Goal: Task Accomplishment & Management: Manage account settings

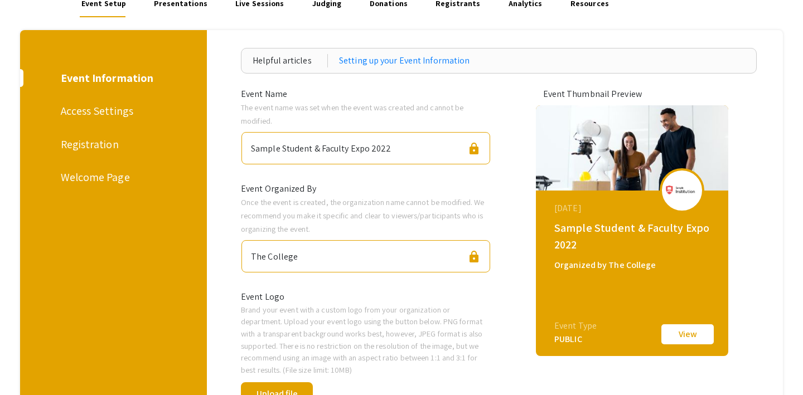
scroll to position [95, 0]
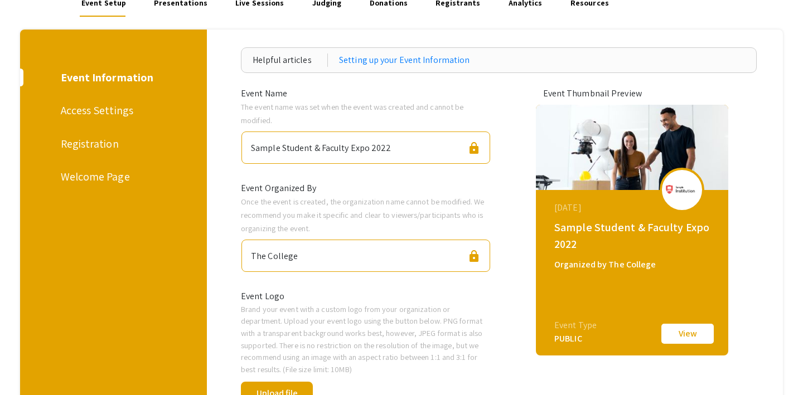
click at [77, 141] on div "Registration" at bounding box center [112, 144] width 102 height 17
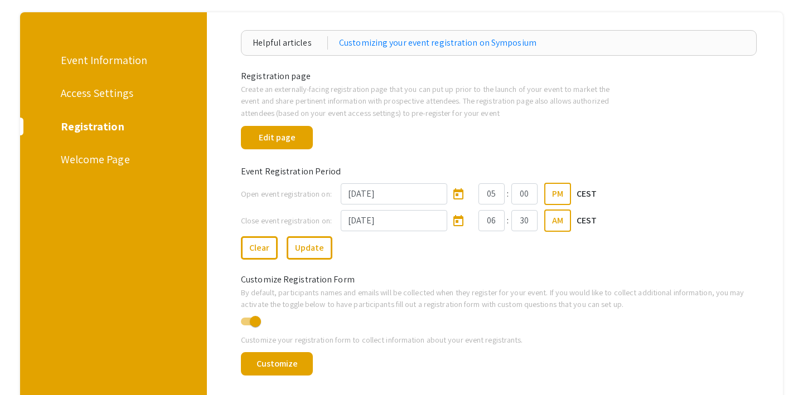
scroll to position [120, 0]
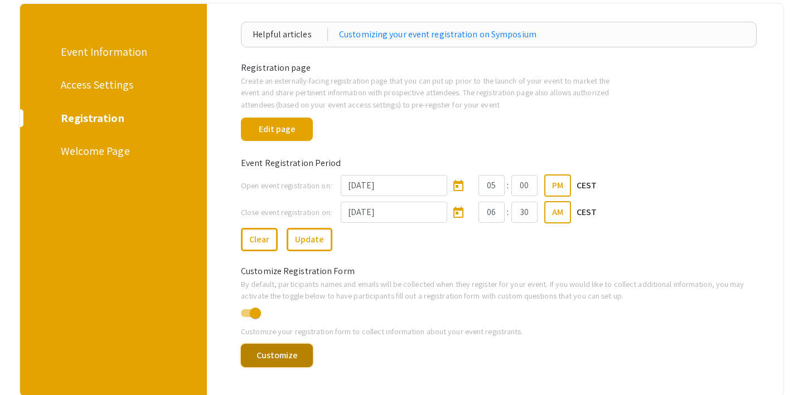
click at [284, 356] on button "Customize" at bounding box center [277, 355] width 72 height 23
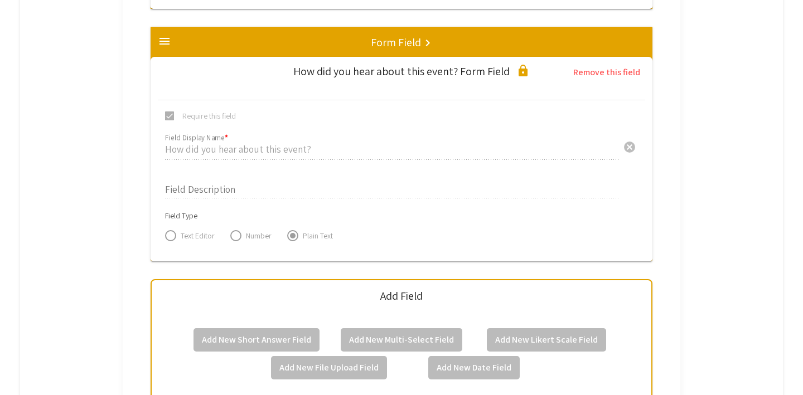
scroll to position [1805, 0]
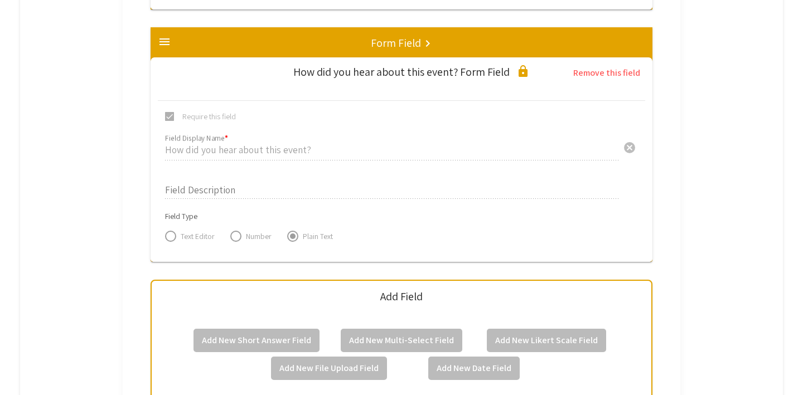
click at [260, 310] on div "Add Field" at bounding box center [401, 303] width 500 height 27
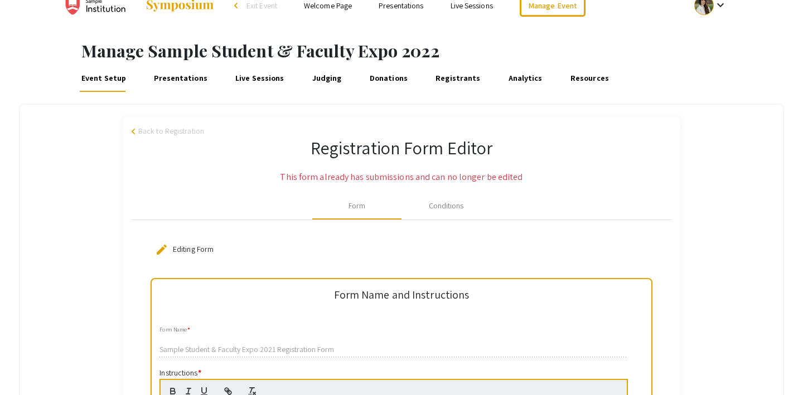
scroll to position [0, 0]
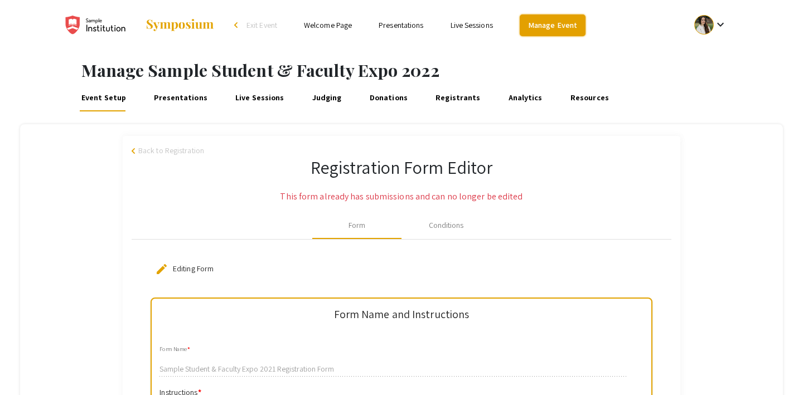
click at [542, 23] on link "Manage Event" at bounding box center [553, 26] width 66 height 22
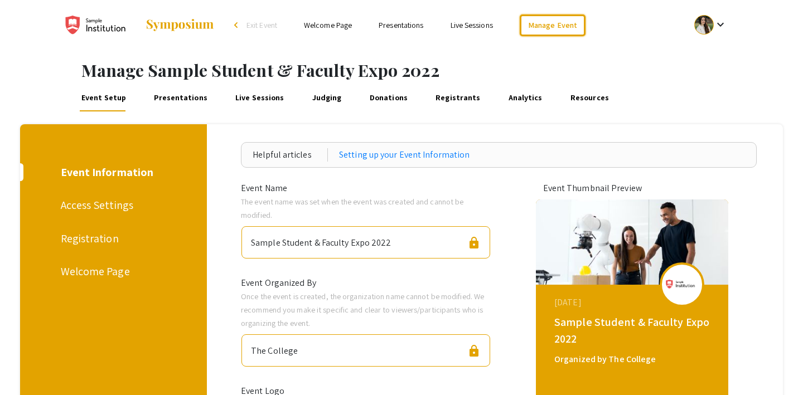
scroll to position [8, 0]
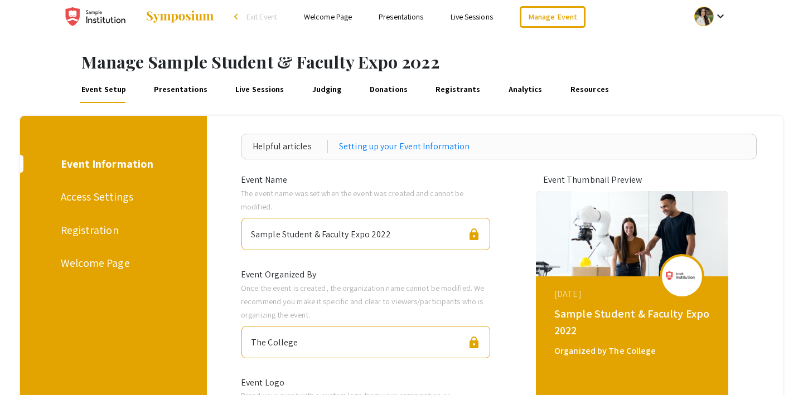
click at [263, 13] on span "Exit Event" at bounding box center [262, 17] width 31 height 10
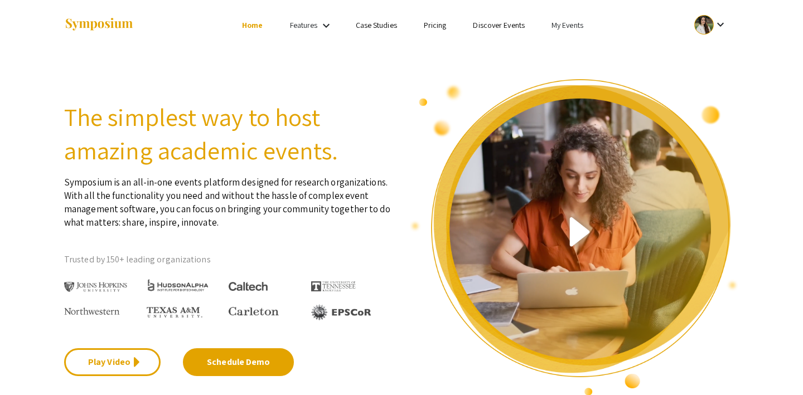
click at [561, 21] on link "My Events" at bounding box center [568, 25] width 32 height 10
click at [562, 44] on button "Events I've organized" at bounding box center [585, 49] width 95 height 27
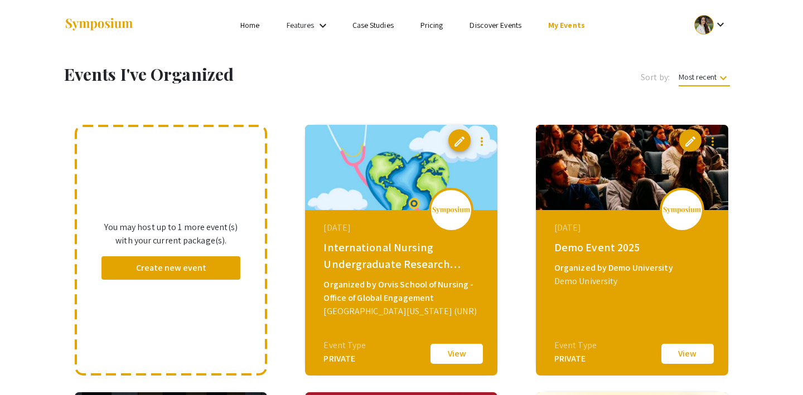
click at [678, 351] on button "View" at bounding box center [688, 353] width 56 height 23
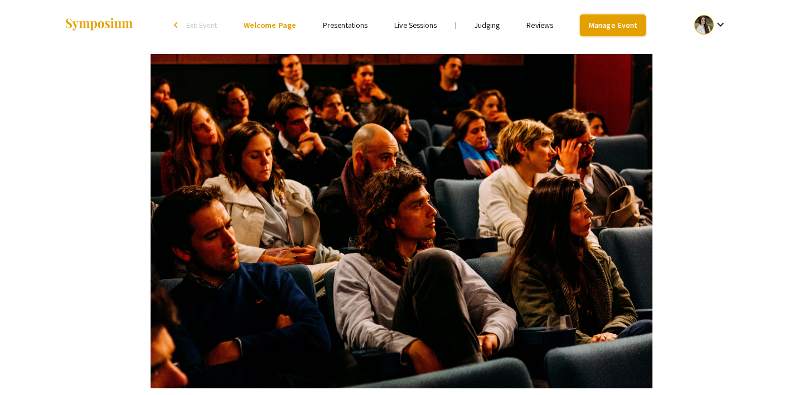
click at [616, 23] on link "Manage Event" at bounding box center [613, 26] width 66 height 22
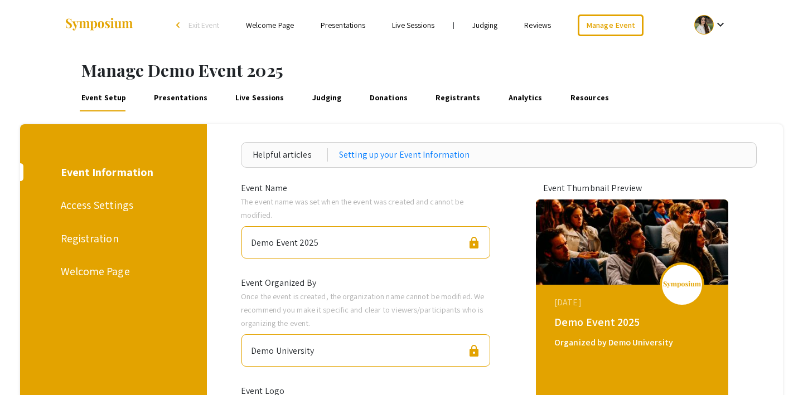
click at [102, 241] on div "Registration" at bounding box center [112, 238] width 102 height 17
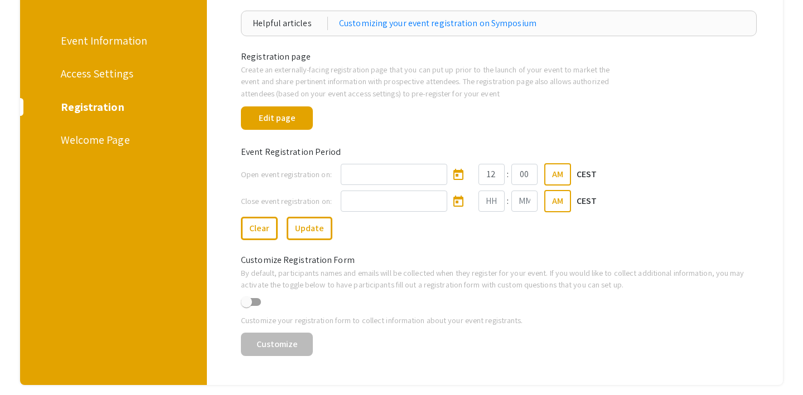
scroll to position [133, 0]
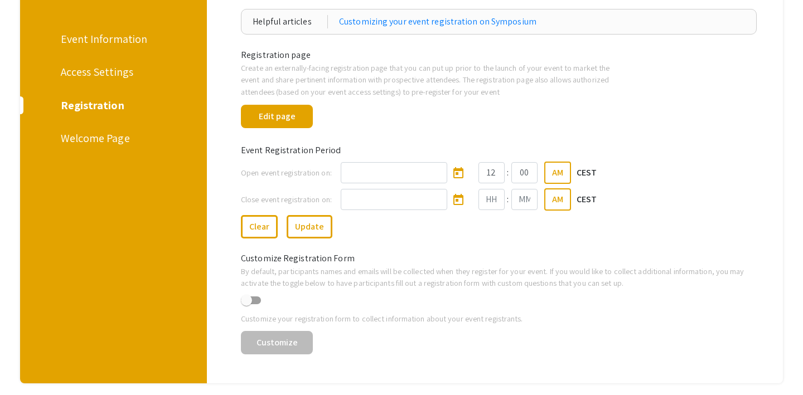
click at [250, 303] on span at bounding box center [246, 300] width 11 height 11
click at [247, 305] on input "checkbox" at bounding box center [246, 305] width 1 height 1
checkbox input "true"
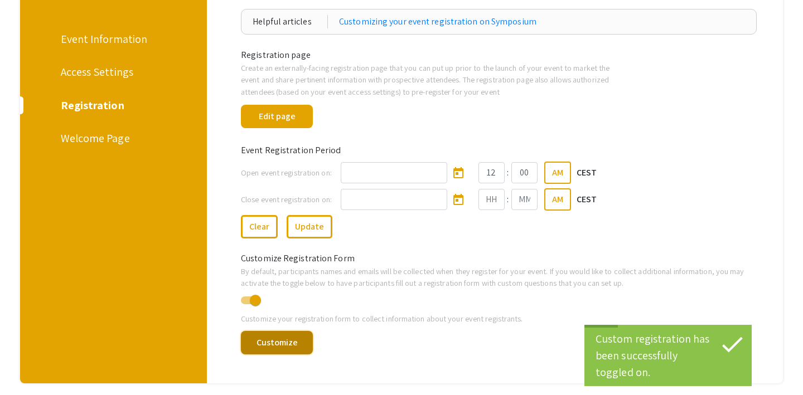
click at [283, 345] on button "Customize" at bounding box center [277, 342] width 72 height 23
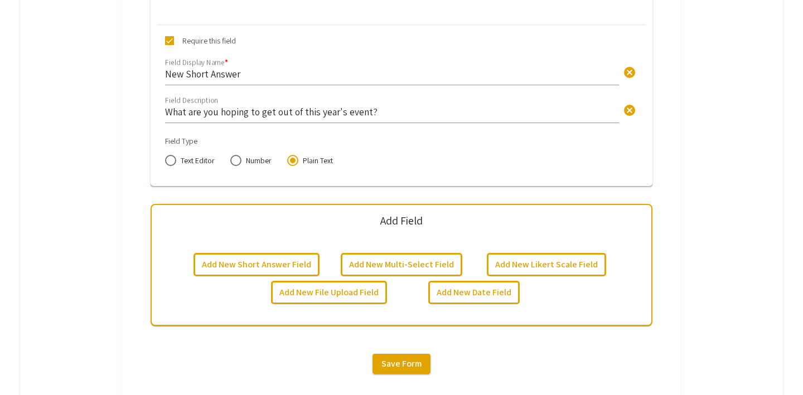
scroll to position [917, 0]
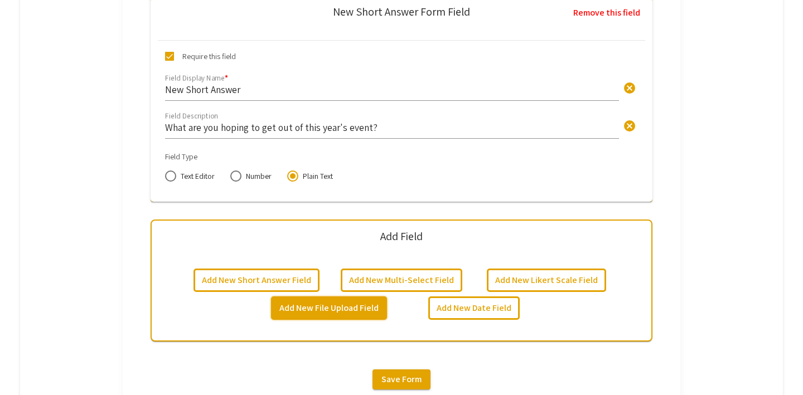
click at [347, 307] on button "Add New File Upload Field" at bounding box center [329, 308] width 116 height 23
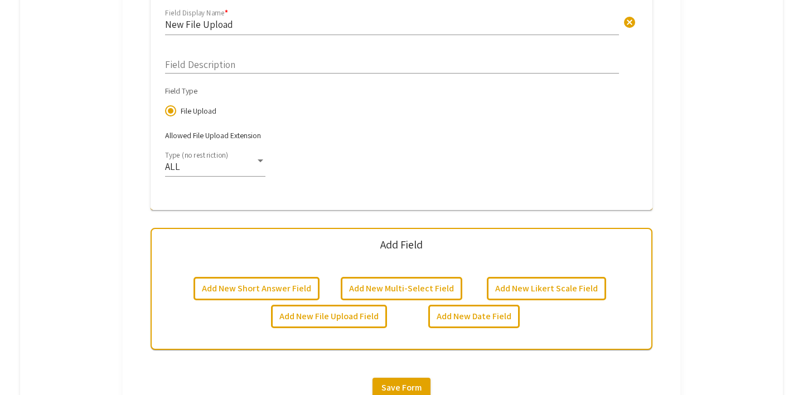
scroll to position [1240, 0]
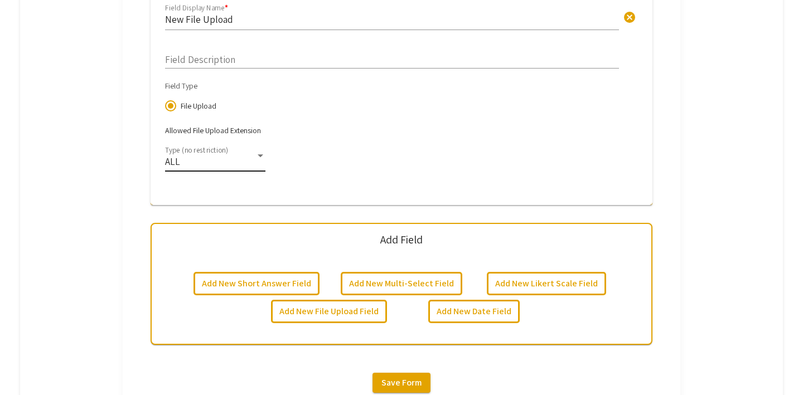
click at [245, 160] on div "ALL" at bounding box center [210, 161] width 90 height 11
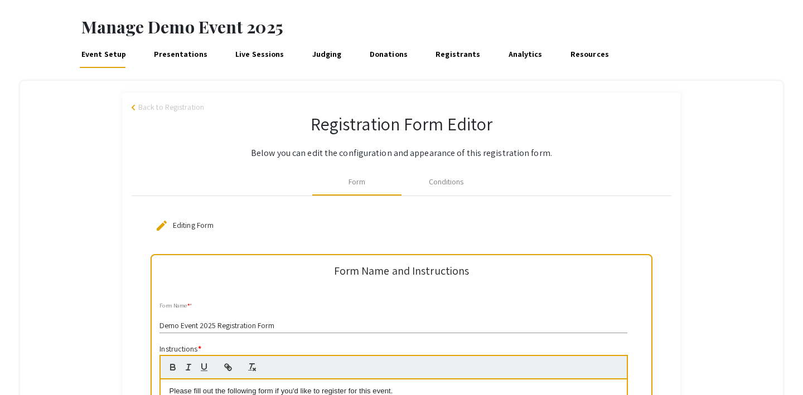
scroll to position [52, 0]
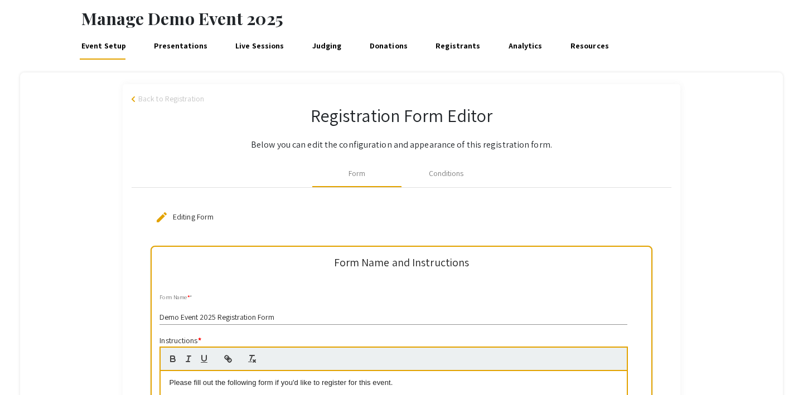
click at [444, 173] on div at bounding box center [401, 197] width 803 height 395
click at [442, 173] on div "Conditions" at bounding box center [446, 174] width 35 height 12
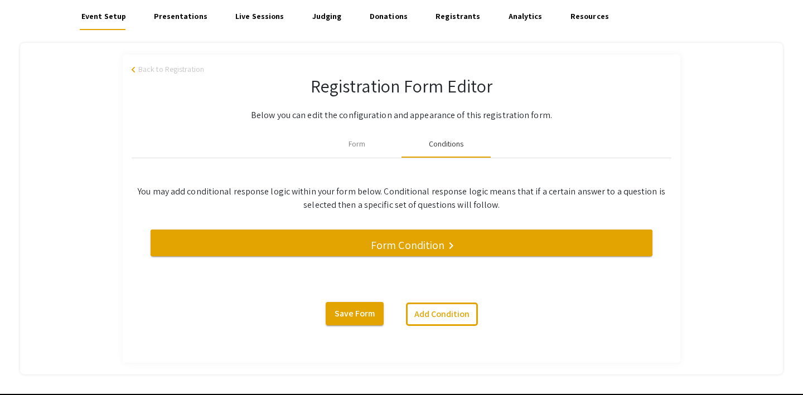
scroll to position [102, 0]
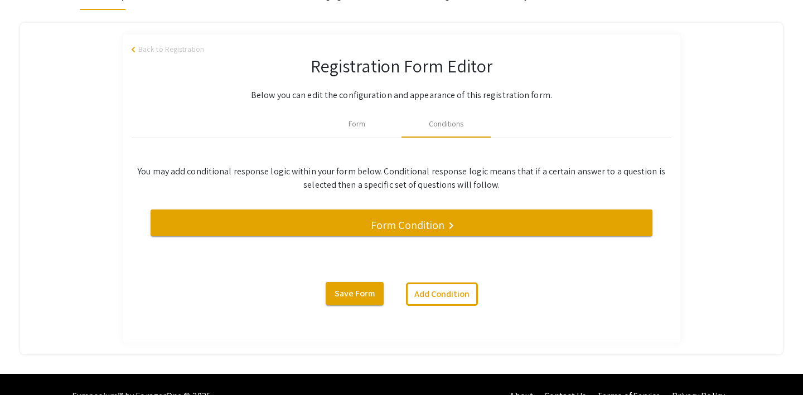
click at [418, 224] on h5 "Form Condition" at bounding box center [408, 225] width 74 height 13
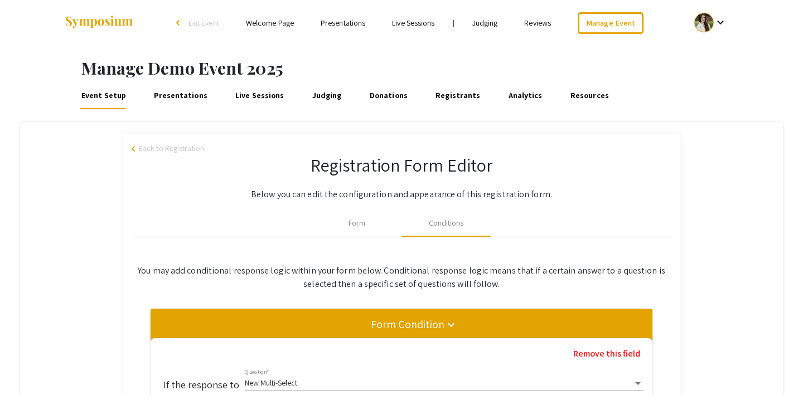
scroll to position [0, 0]
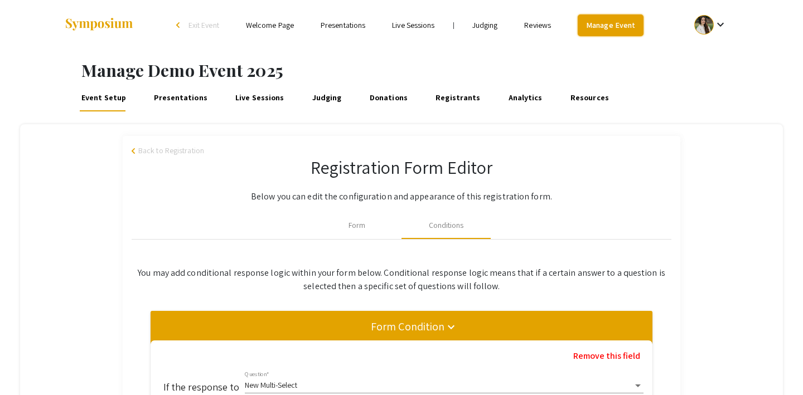
click at [612, 24] on link "Manage Event" at bounding box center [611, 26] width 66 height 22
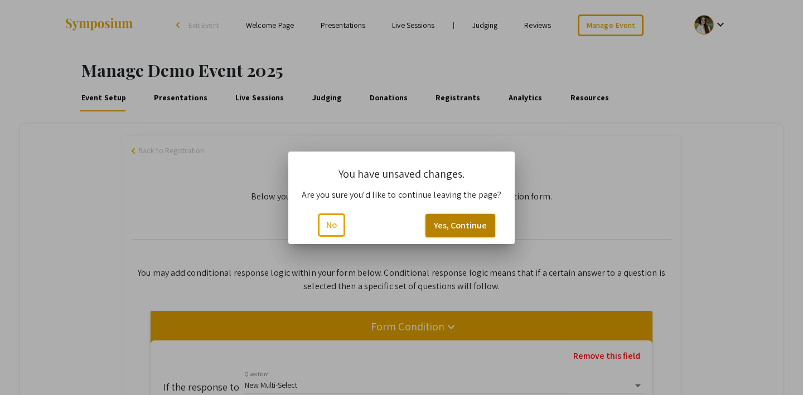
click at [448, 228] on button "Yes, Continue" at bounding box center [461, 225] width 70 height 23
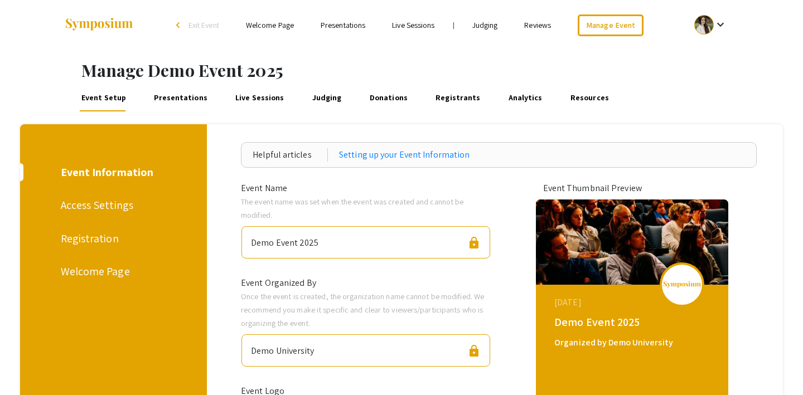
click at [100, 237] on div "Registration" at bounding box center [112, 238] width 102 height 17
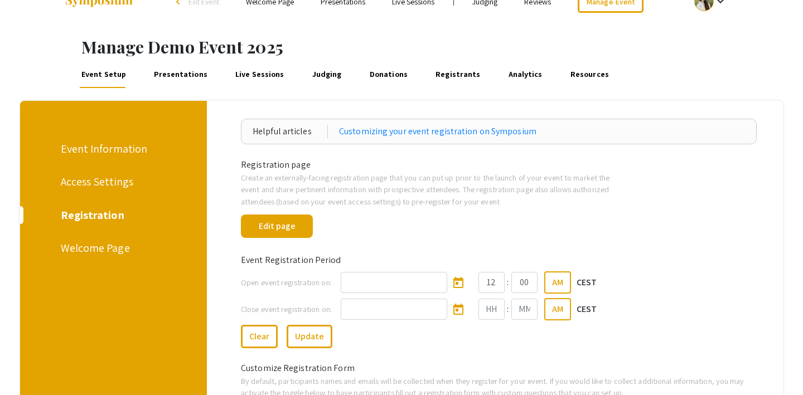
scroll to position [23, 0]
click at [281, 224] on button "Edit page" at bounding box center [277, 226] width 72 height 23
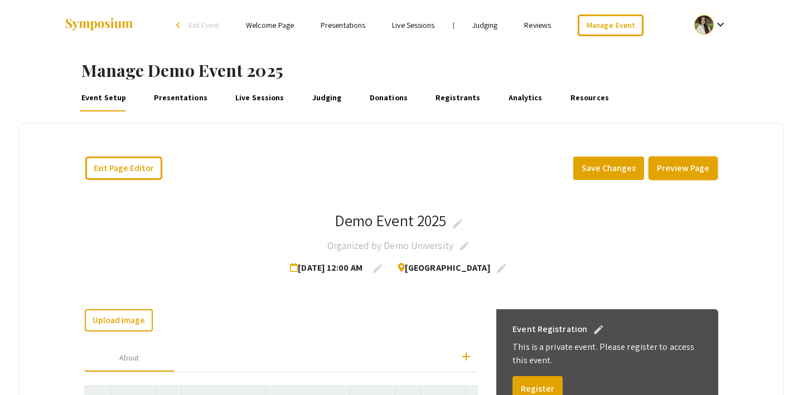
click at [673, 168] on button "Preview Page" at bounding box center [683, 168] width 69 height 23
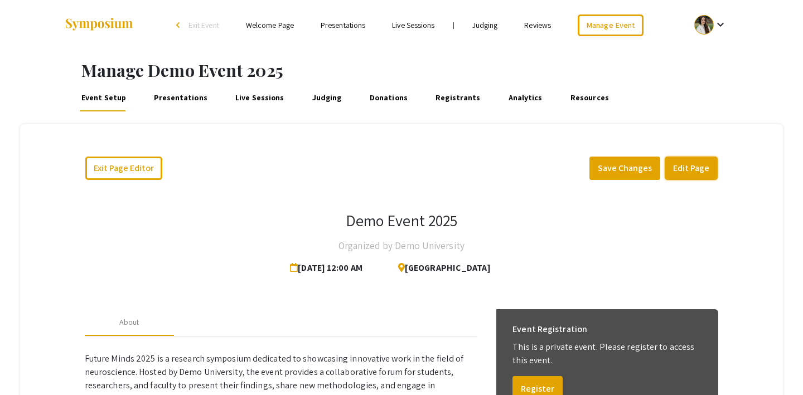
click at [702, 167] on button "Edit Page" at bounding box center [691, 168] width 53 height 23
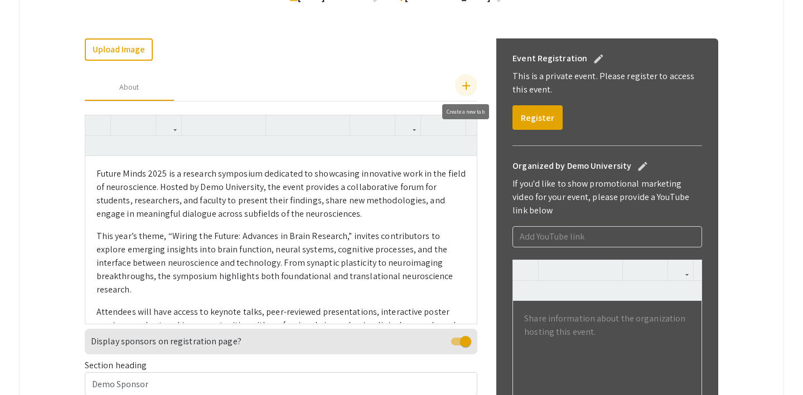
click at [463, 85] on mat-icon "add" at bounding box center [466, 85] width 13 height 13
click at [212, 88] on div "Custom Tab" at bounding box center [218, 87] width 38 height 12
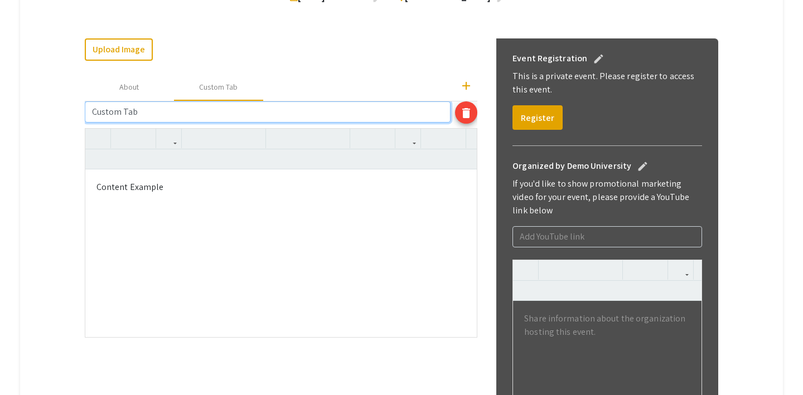
click at [121, 115] on input "Custom Tab" at bounding box center [268, 112] width 366 height 21
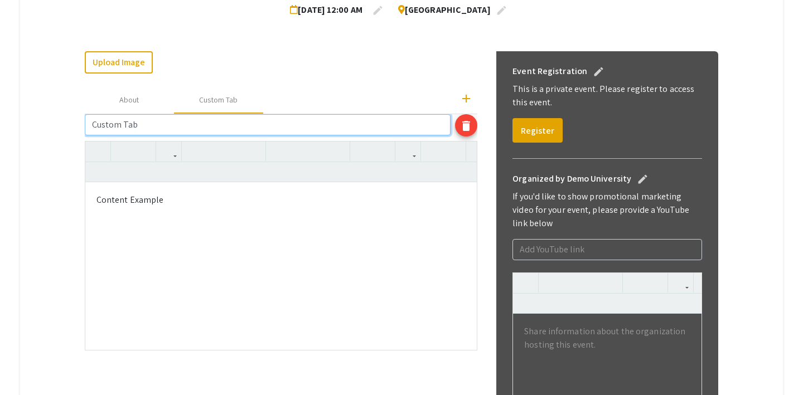
scroll to position [260, 0]
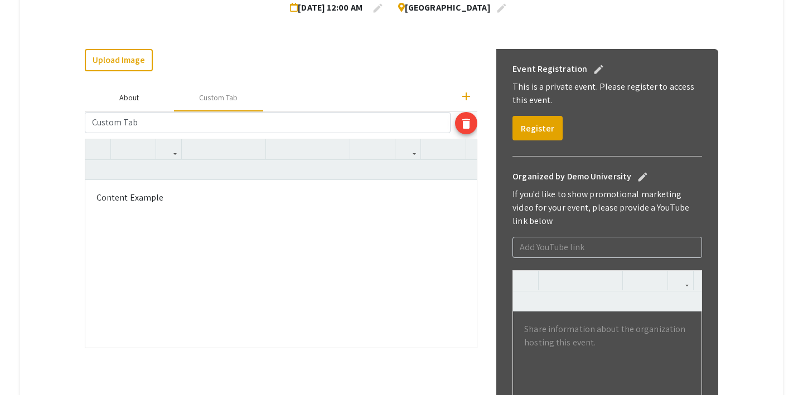
click at [127, 94] on div "About" at bounding box center [129, 98] width 20 height 12
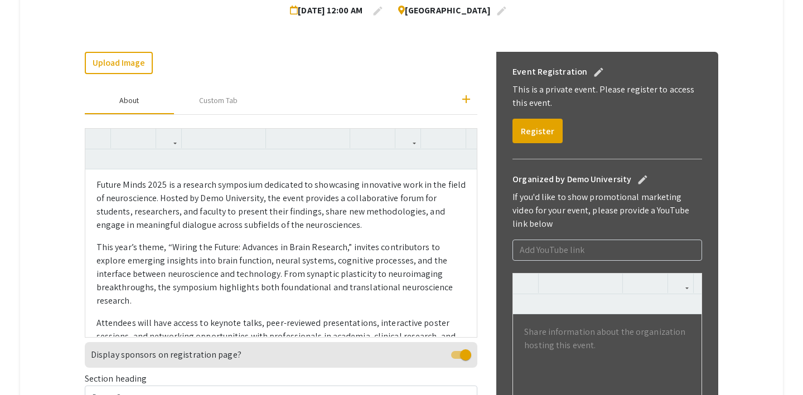
scroll to position [0, 0]
click at [226, 99] on div "Custom Tab" at bounding box center [218, 101] width 38 height 12
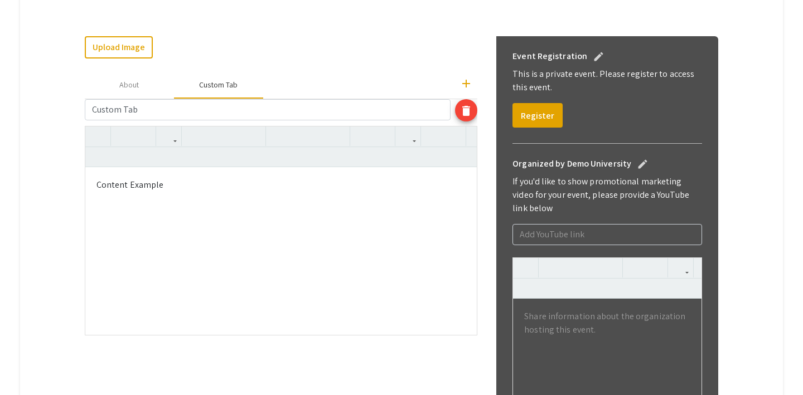
scroll to position [275, 0]
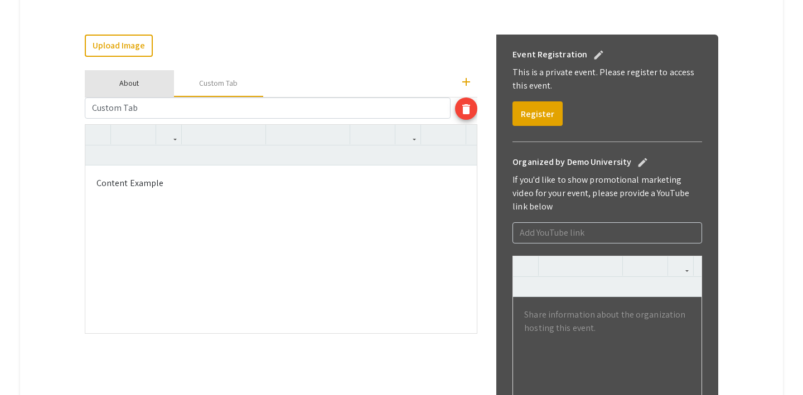
click at [142, 88] on div "About" at bounding box center [129, 83] width 89 height 27
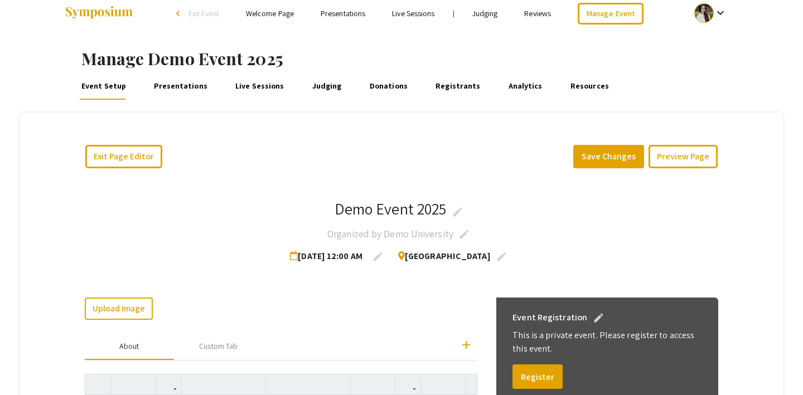
scroll to position [0, 0]
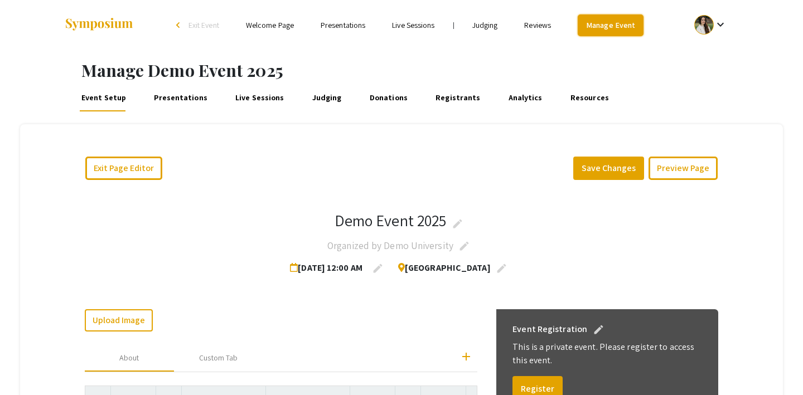
click at [597, 25] on link "Manage Event" at bounding box center [611, 26] width 66 height 22
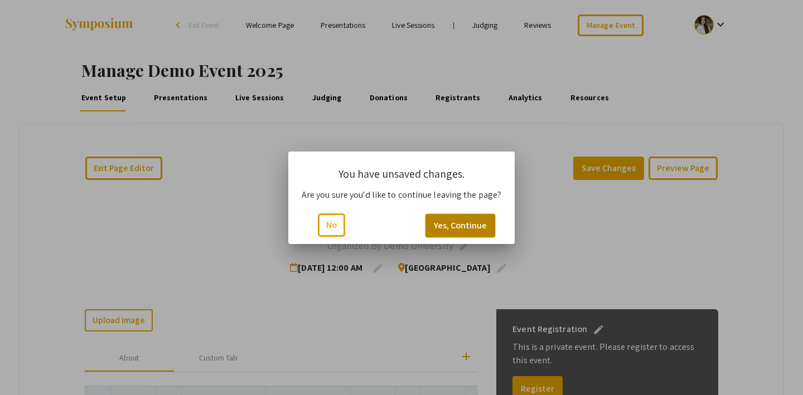
click at [444, 226] on button "Yes, Continue" at bounding box center [461, 225] width 70 height 23
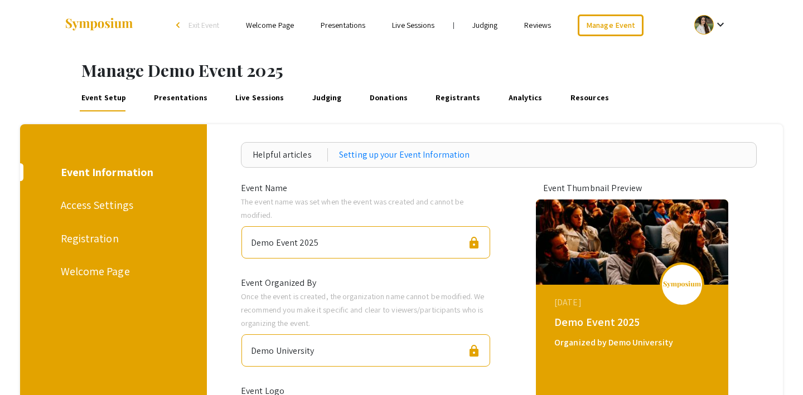
click at [99, 200] on div "Access Settings" at bounding box center [112, 205] width 102 height 17
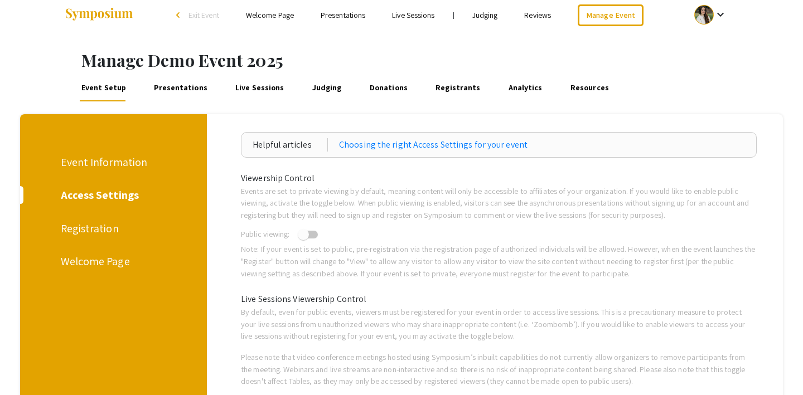
scroll to position [8, 0]
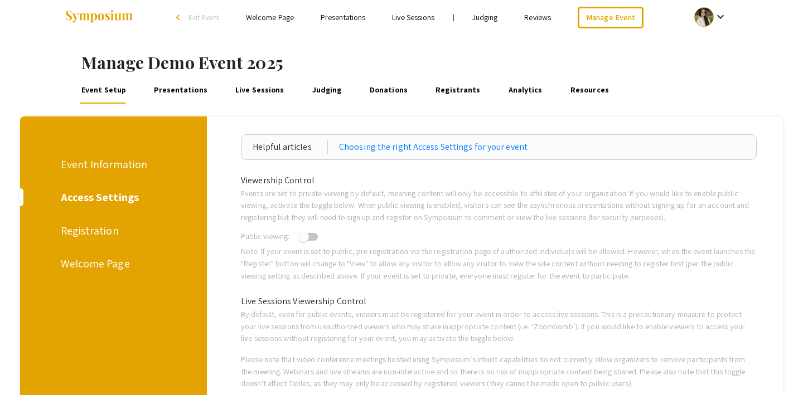
click at [182, 89] on link "Presentations" at bounding box center [180, 90] width 57 height 27
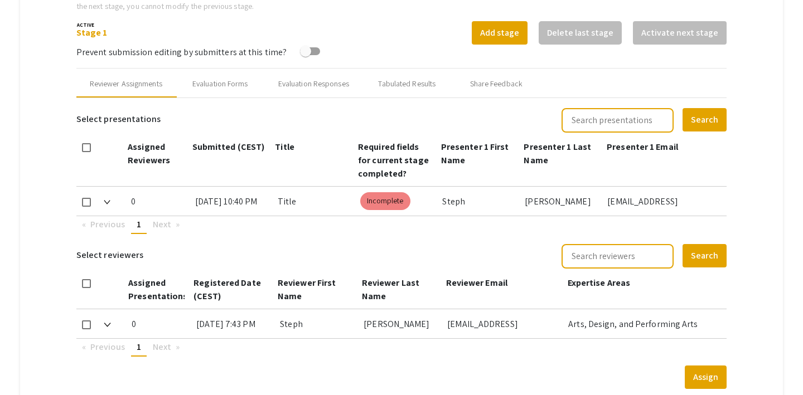
scroll to position [405, 0]
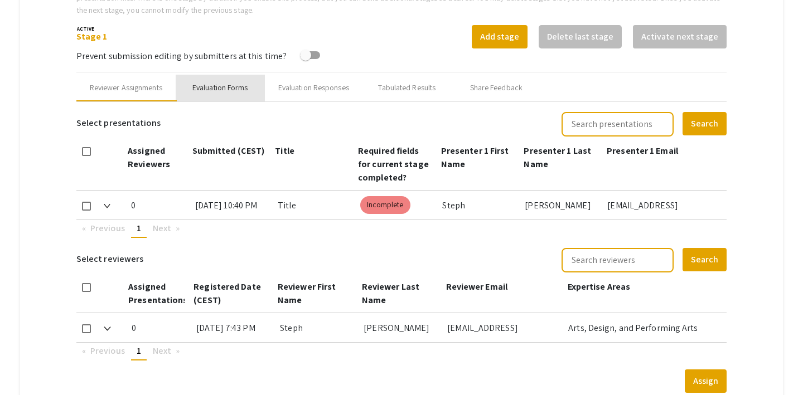
click at [225, 88] on div "Evaluation Forms" at bounding box center [220, 88] width 56 height 12
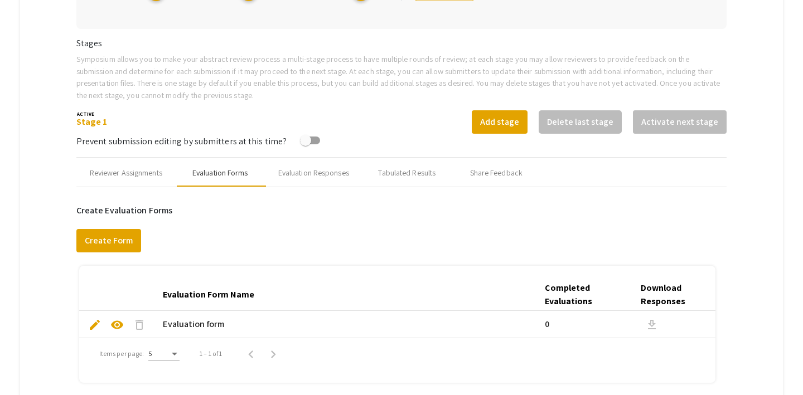
scroll to position [313, 0]
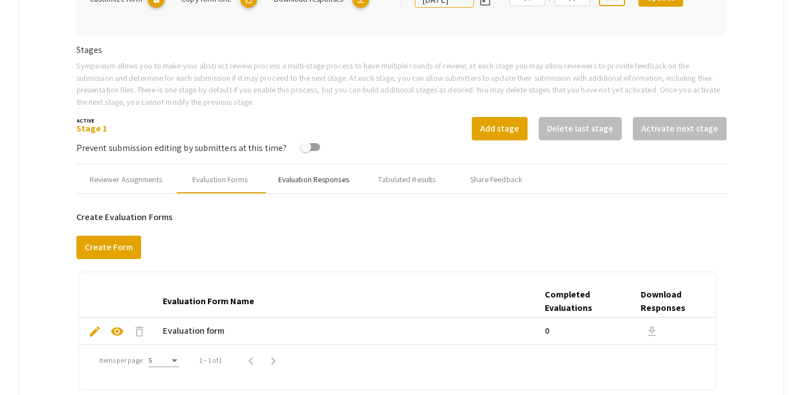
click at [308, 180] on div "Evaluation Responses" at bounding box center [313, 180] width 71 height 12
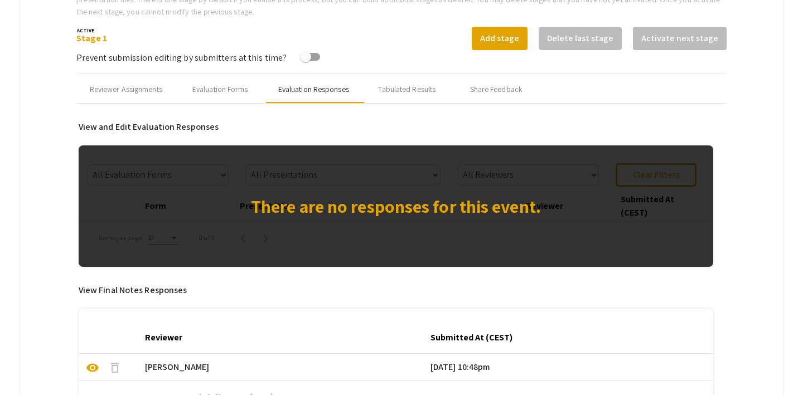
scroll to position [404, 0]
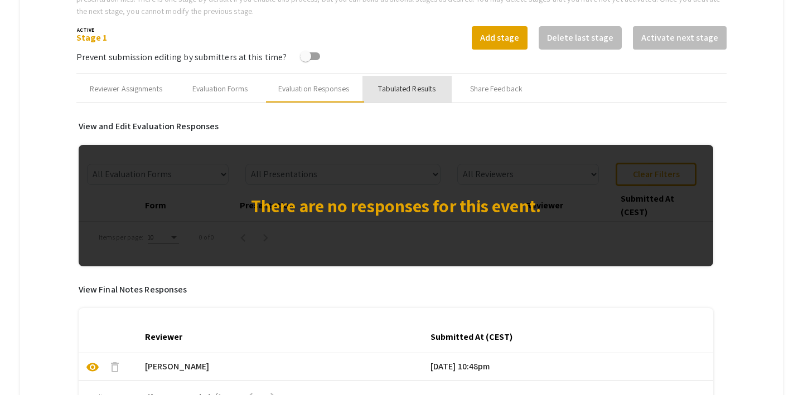
click at [399, 83] on div "Tabulated Results" at bounding box center [406, 89] width 57 height 12
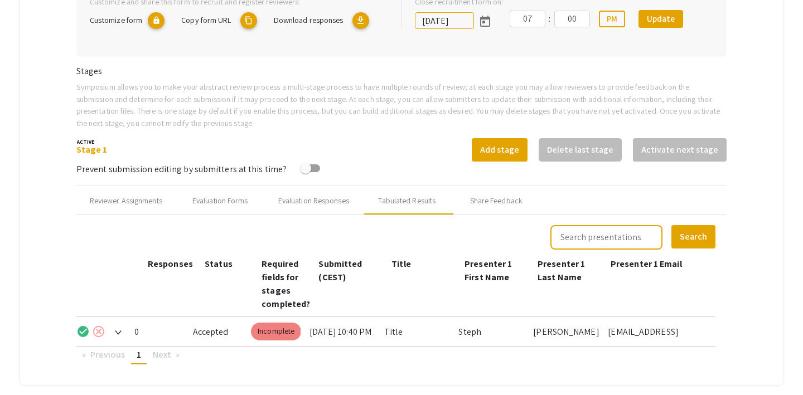
scroll to position [286, 0]
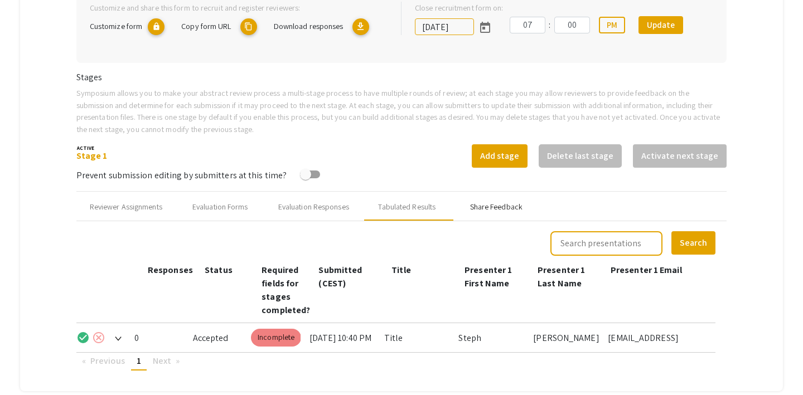
click at [476, 206] on div "Share Feedback" at bounding box center [496, 207] width 52 height 12
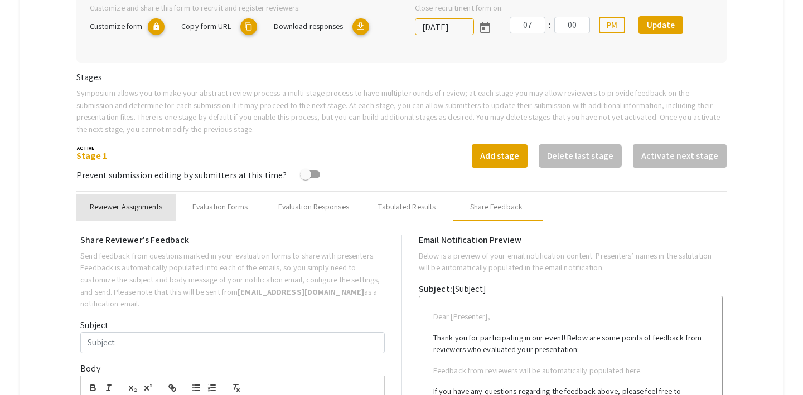
click at [93, 206] on div "Reviewer Assignments" at bounding box center [126, 207] width 73 height 12
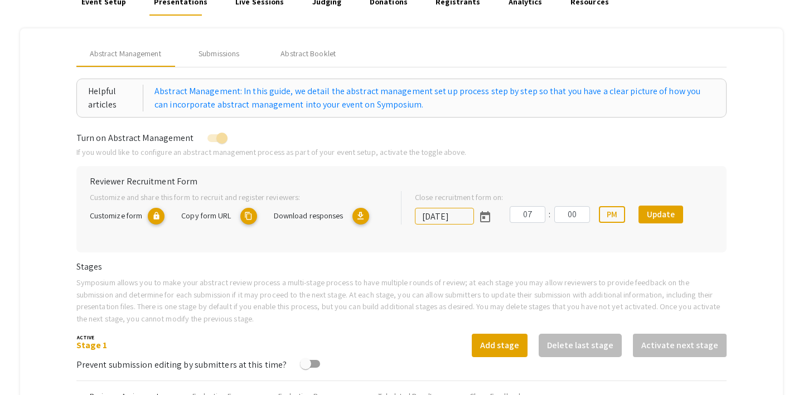
scroll to position [96, 0]
click at [221, 53] on div "Submissions" at bounding box center [219, 53] width 41 height 12
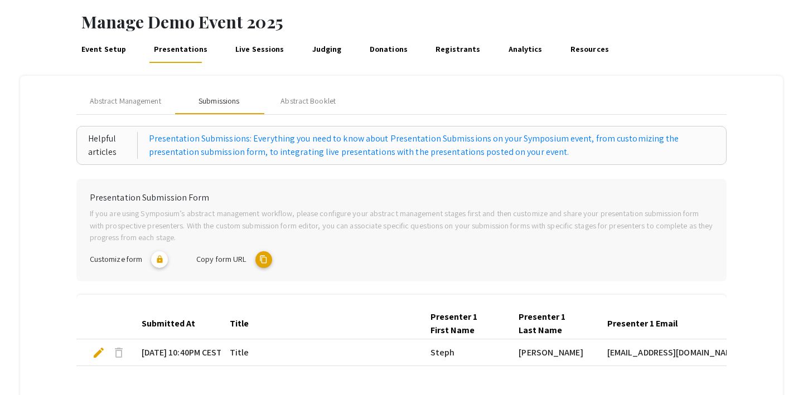
scroll to position [0, 0]
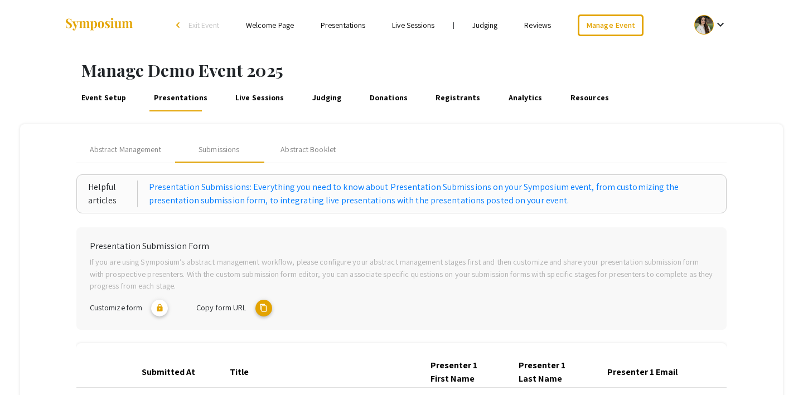
click at [105, 96] on link "Event Setup" at bounding box center [103, 98] width 49 height 27
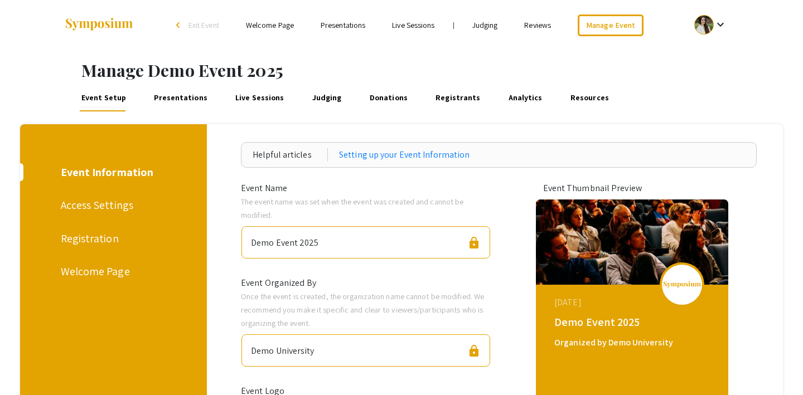
click at [170, 96] on link "Presentations" at bounding box center [180, 98] width 57 height 27
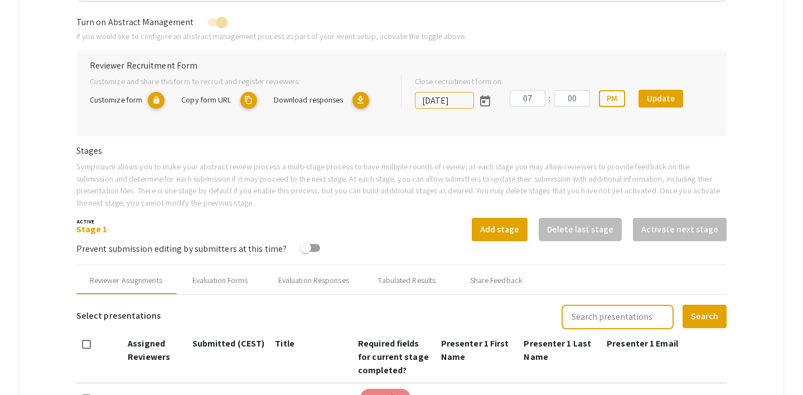
scroll to position [213, 0]
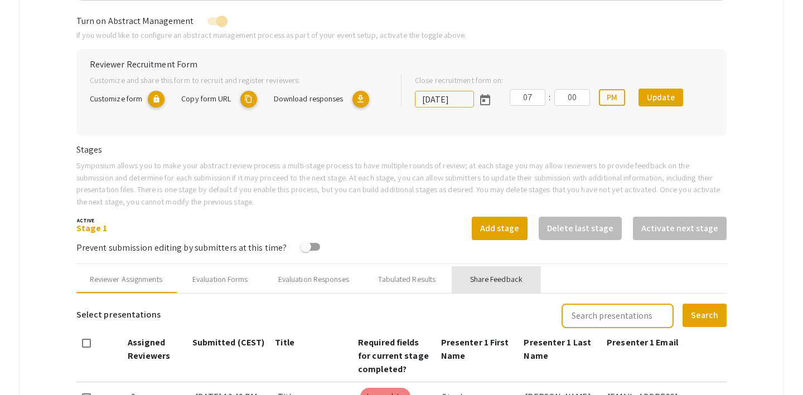
click at [497, 279] on div "Share Feedback" at bounding box center [496, 280] width 52 height 12
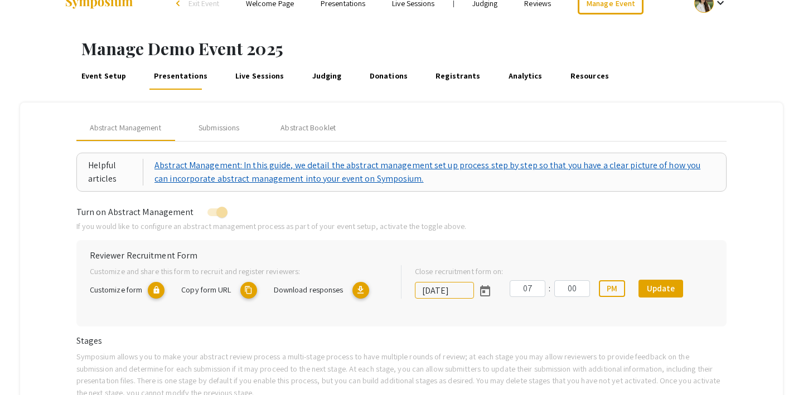
scroll to position [24, 0]
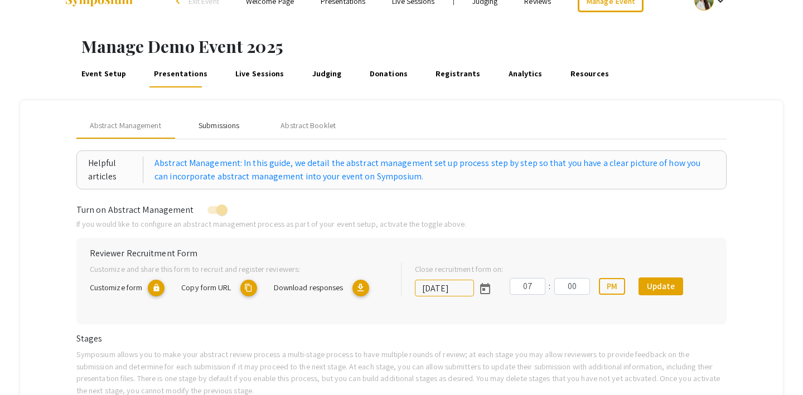
click at [203, 122] on div "Submissions" at bounding box center [219, 126] width 41 height 12
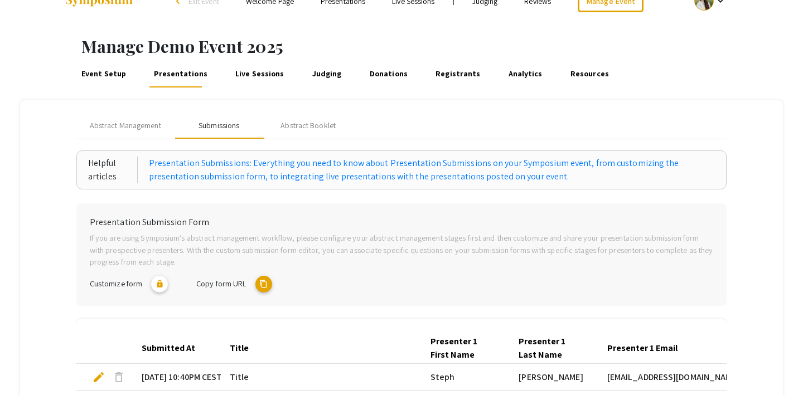
scroll to position [60, 0]
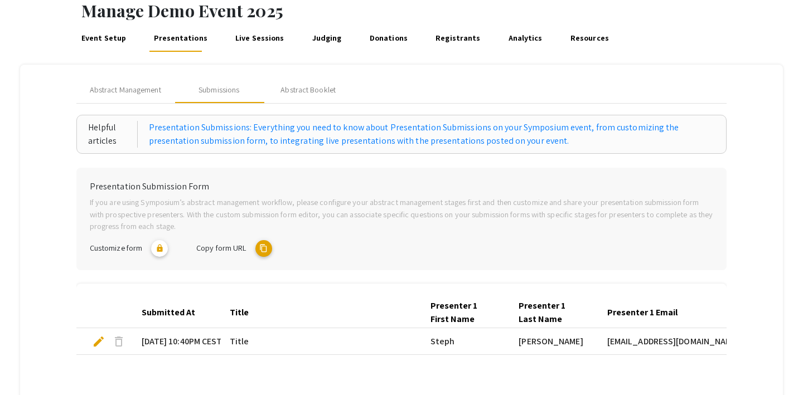
click at [264, 245] on mat-icon "content_copy" at bounding box center [263, 248] width 17 height 17
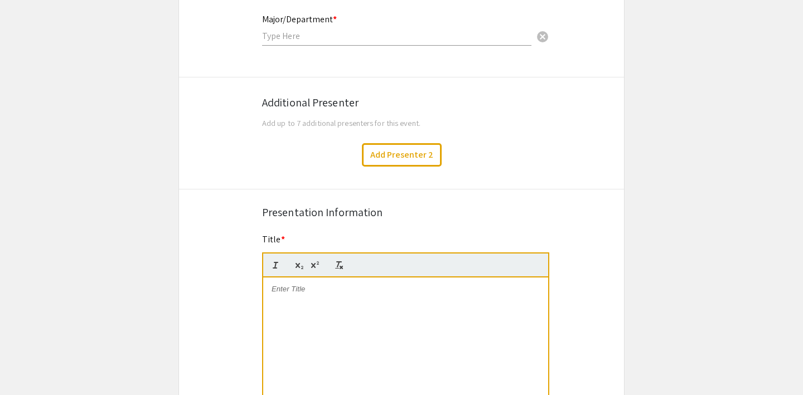
scroll to position [402, 0]
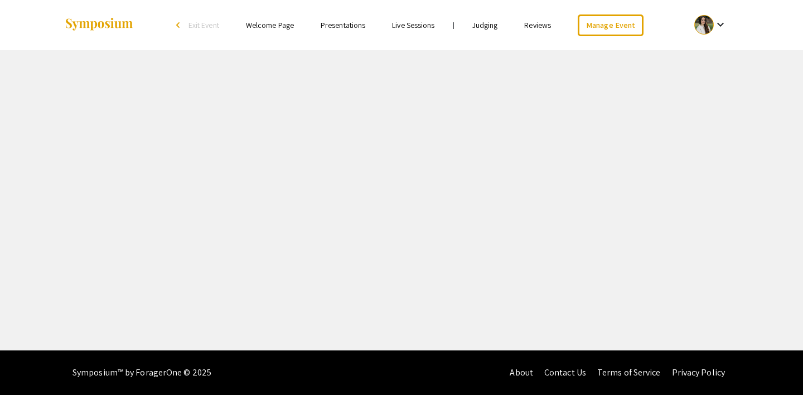
select select "8"
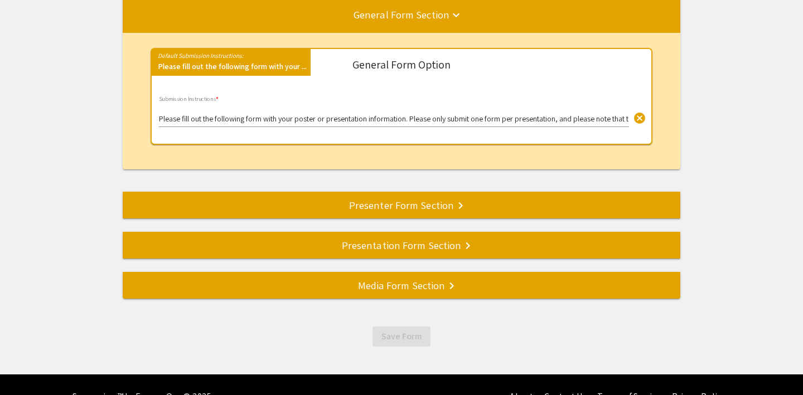
click at [403, 202] on div "Presenter Form Section keyboard_arrow_right" at bounding box center [402, 205] width 558 height 16
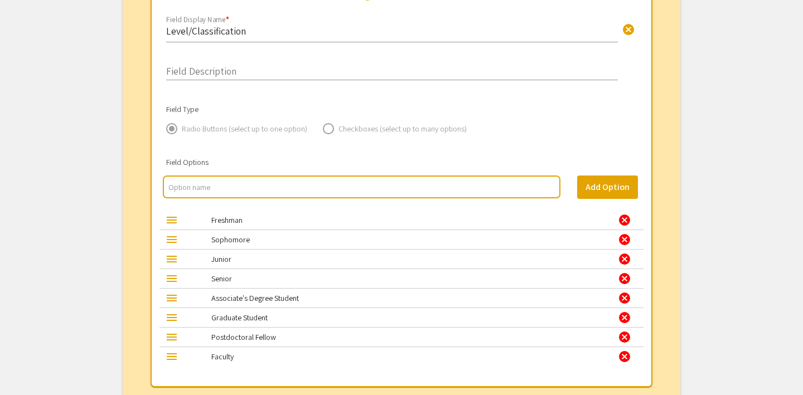
scroll to position [1335, 0]
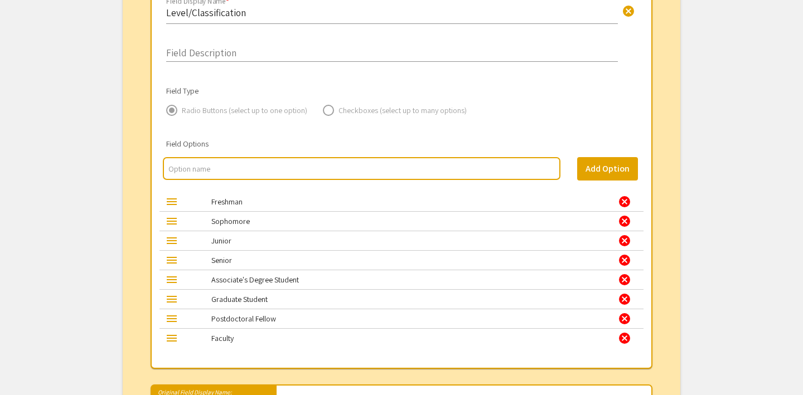
click at [226, 205] on mat-label "Freshman" at bounding box center [226, 202] width 31 height 10
click at [171, 202] on div "menu" at bounding box center [171, 201] width 13 height 13
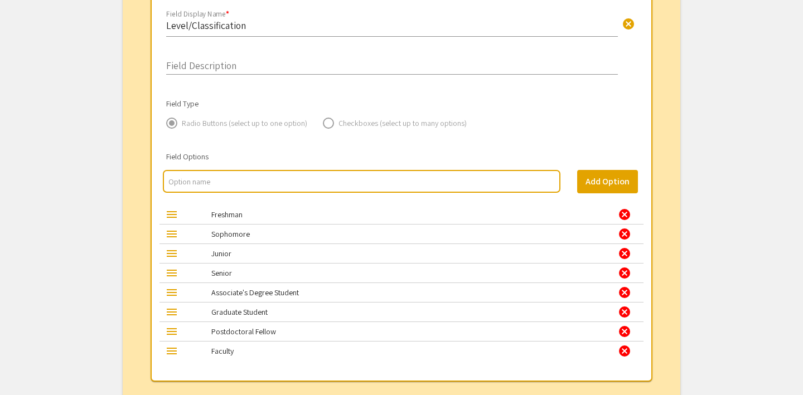
scroll to position [1322, 0]
click at [198, 176] on div at bounding box center [362, 182] width 398 height 23
click at [182, 182] on input "multi select option input" at bounding box center [361, 182] width 386 height 11
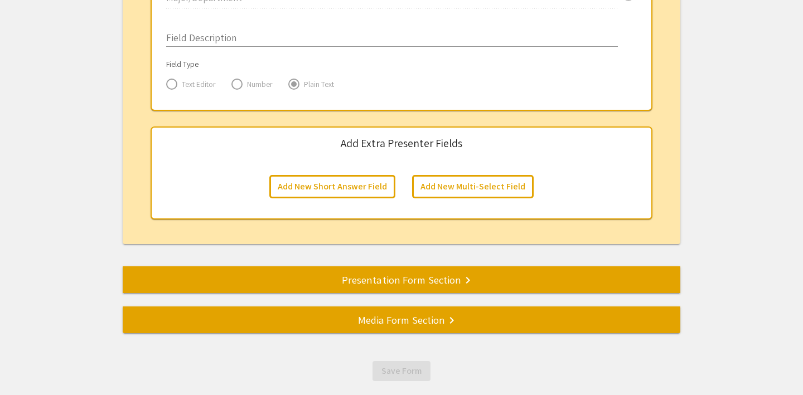
scroll to position [1881, 0]
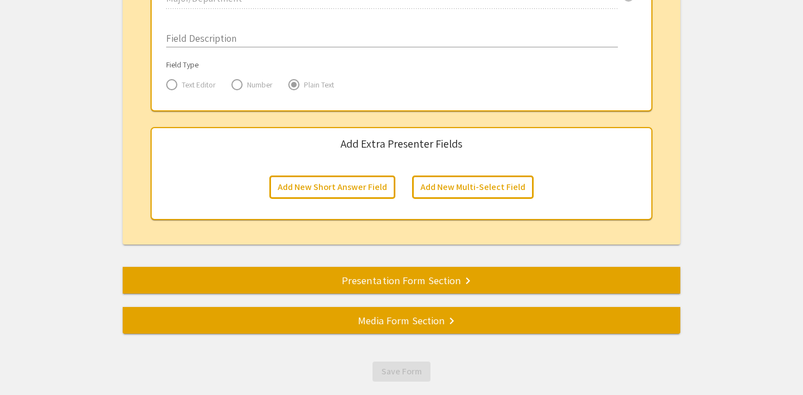
click at [427, 316] on div "Media Form Section keyboard_arrow_right" at bounding box center [402, 321] width 558 height 16
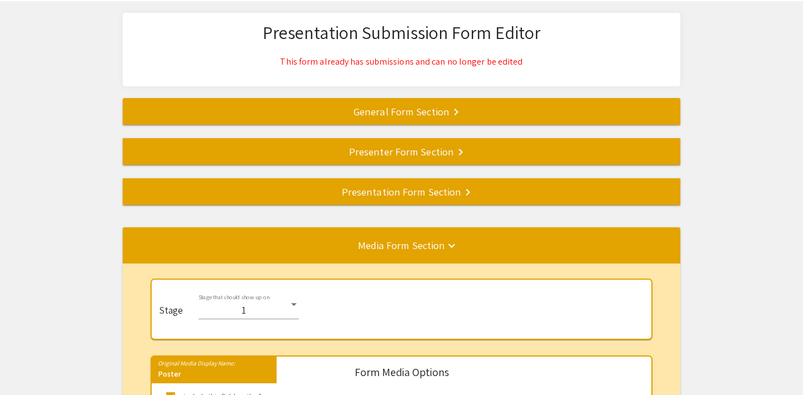
scroll to position [0, 0]
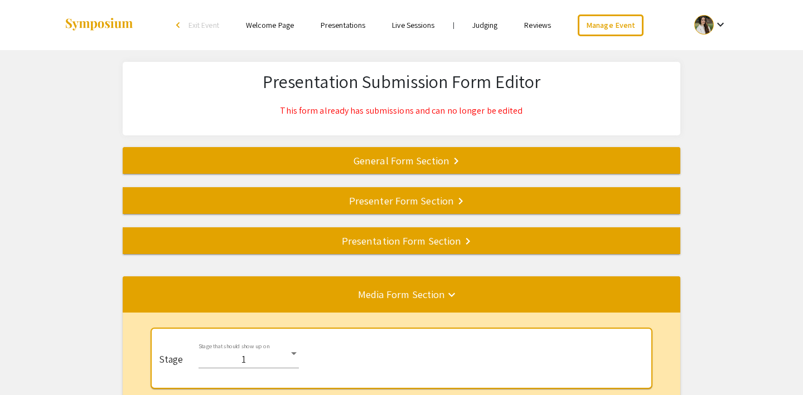
click at [382, 160] on div "General Form Section keyboard_arrow_right" at bounding box center [402, 161] width 558 height 16
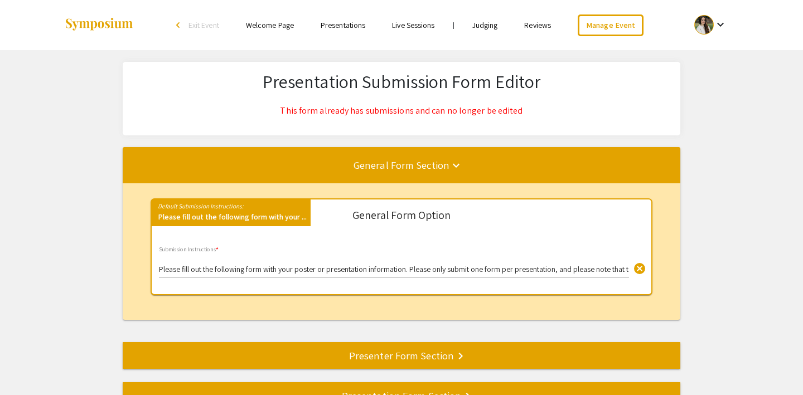
scroll to position [147, 0]
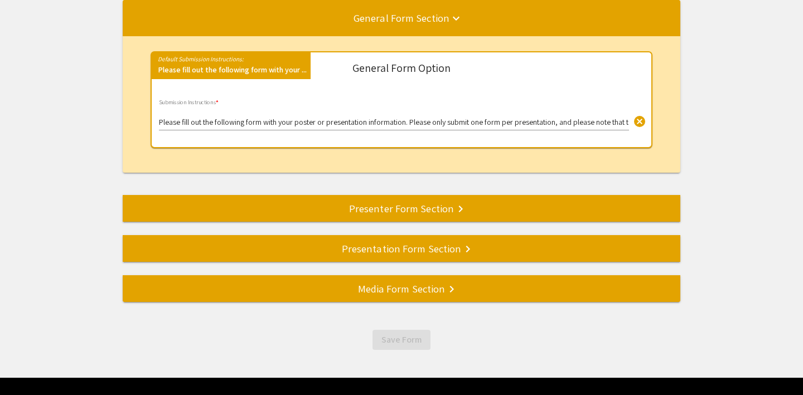
click at [386, 210] on div "Presenter Form Section keyboard_arrow_right" at bounding box center [402, 209] width 558 height 16
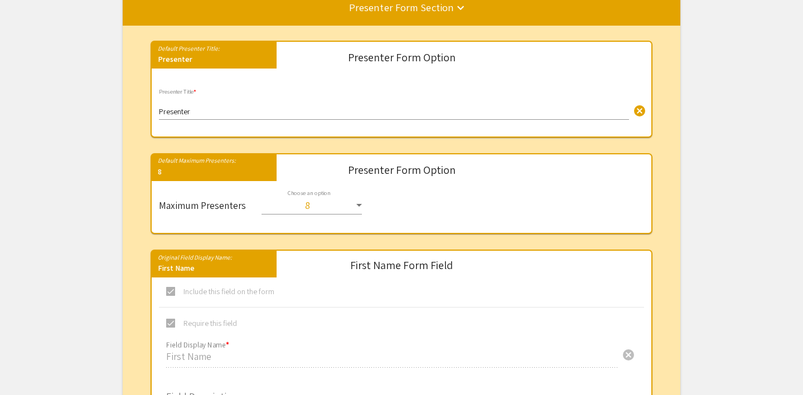
scroll to position [216, 0]
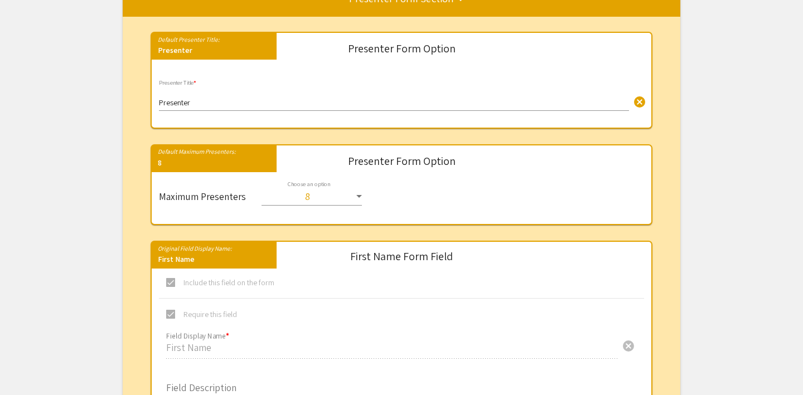
click at [335, 195] on select "1 2 3 4 5 6 7 8" at bounding box center [312, 192] width 100 height 21
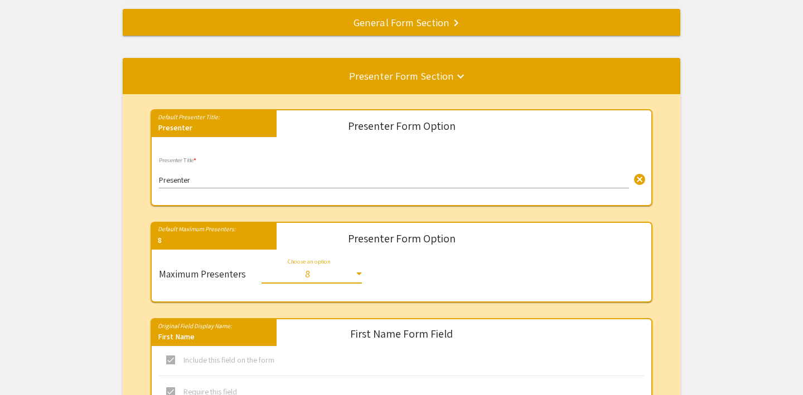
scroll to position [0, 0]
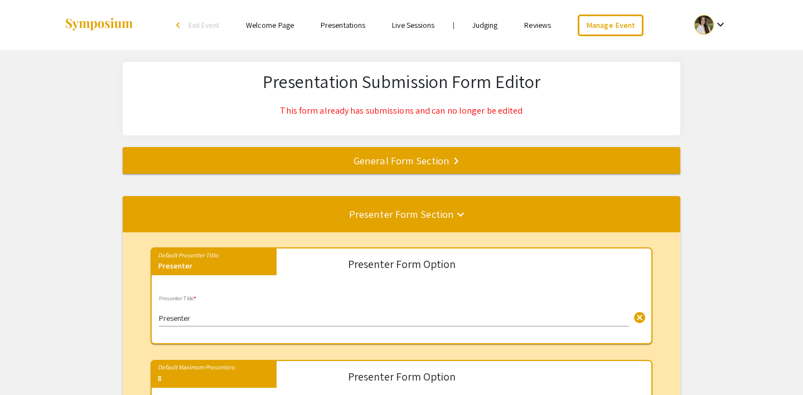
click at [185, 21] on li "arrow_back_ios Exit Event" at bounding box center [200, 24] width 64 height 13
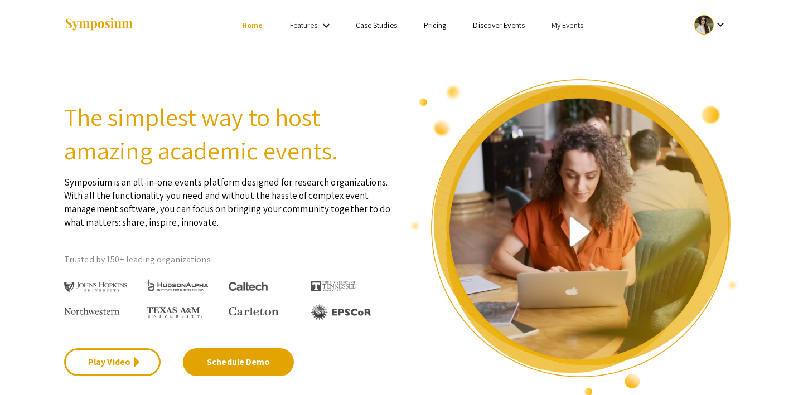
click at [562, 21] on link "My Events" at bounding box center [568, 25] width 32 height 10
click at [556, 45] on button "Events I've organized" at bounding box center [585, 49] width 95 height 27
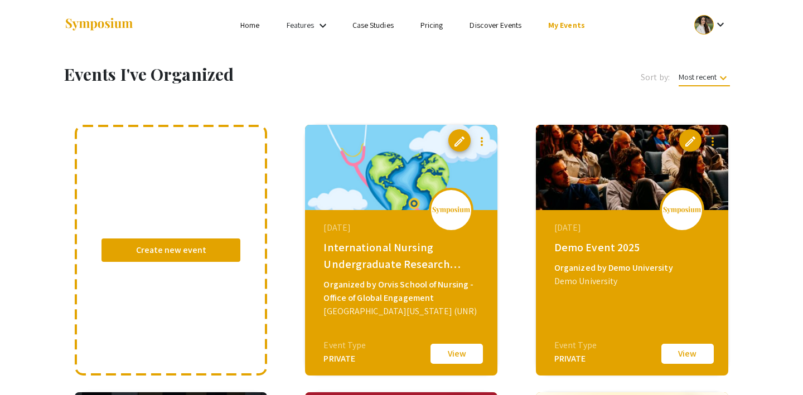
scroll to position [18, 0]
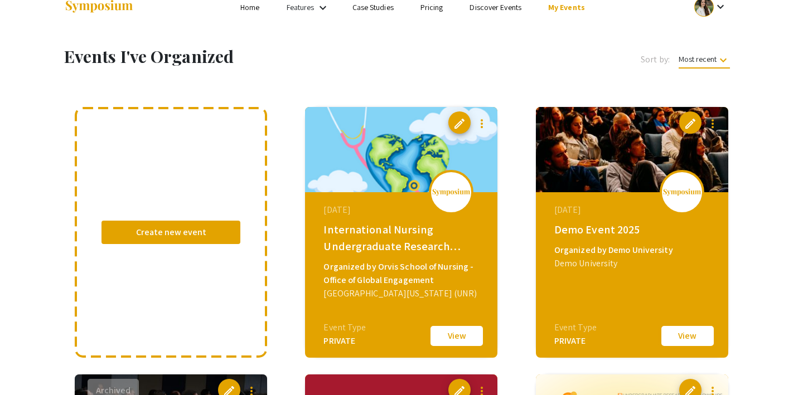
click at [694, 337] on button "View" at bounding box center [688, 336] width 56 height 23
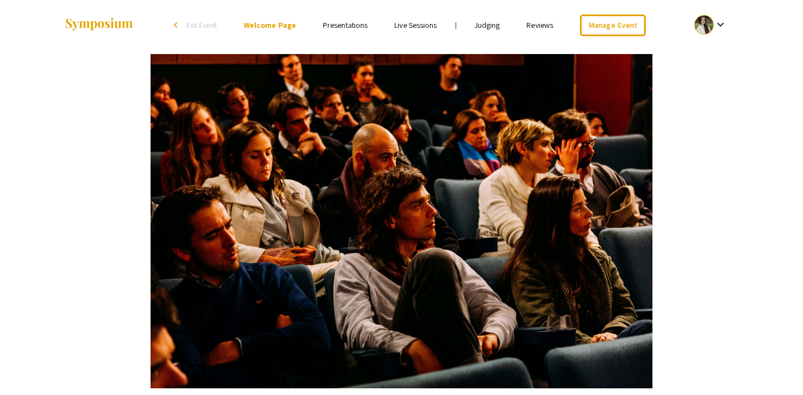
click at [487, 25] on link "Judging" at bounding box center [488, 25] width 26 height 10
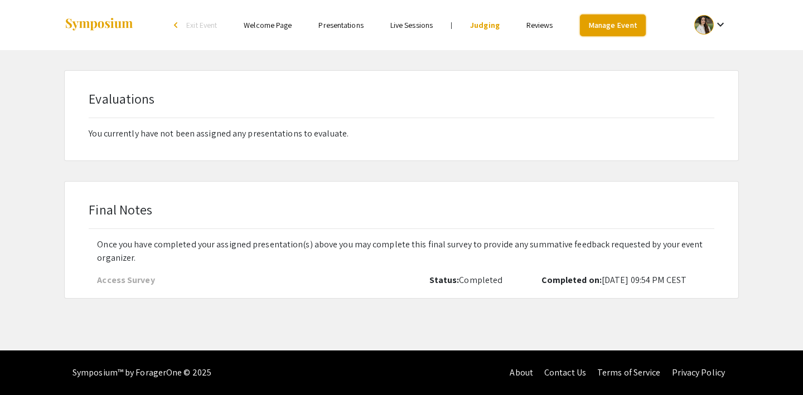
click at [617, 20] on link "Manage Event" at bounding box center [613, 26] width 66 height 22
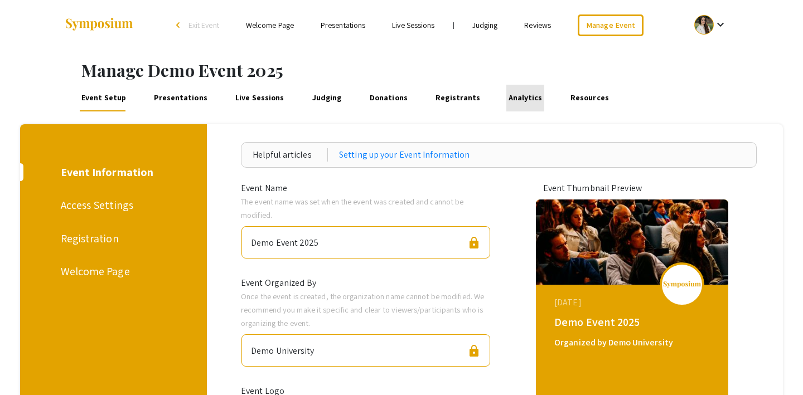
click at [506, 99] on link "Analytics" at bounding box center [525, 98] width 38 height 27
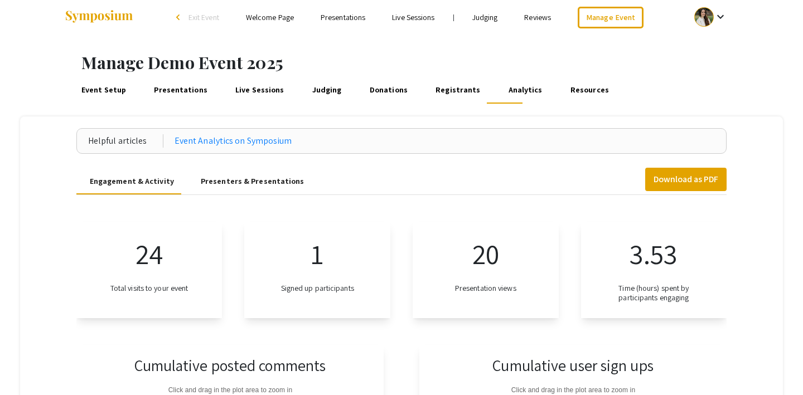
scroll to position [18, 0]
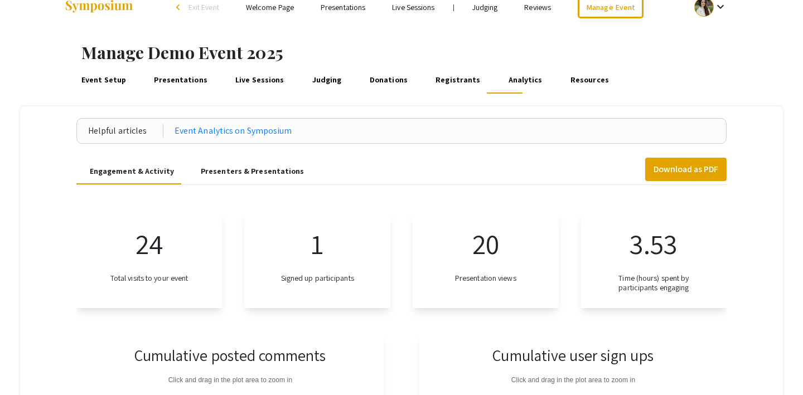
click at [160, 80] on link "Presentations" at bounding box center [180, 80] width 57 height 27
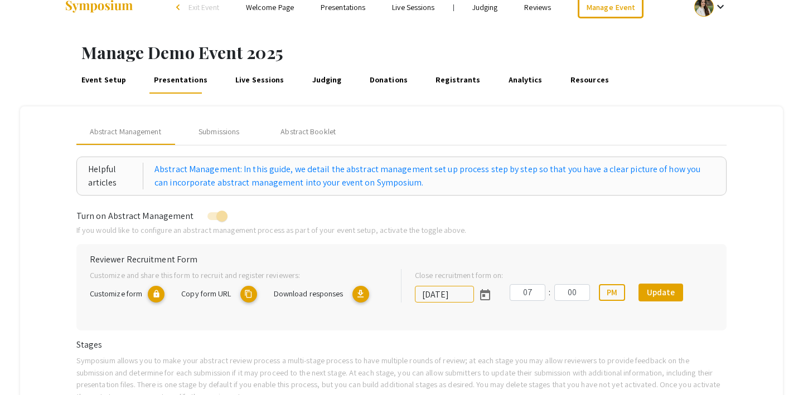
scroll to position [22, 0]
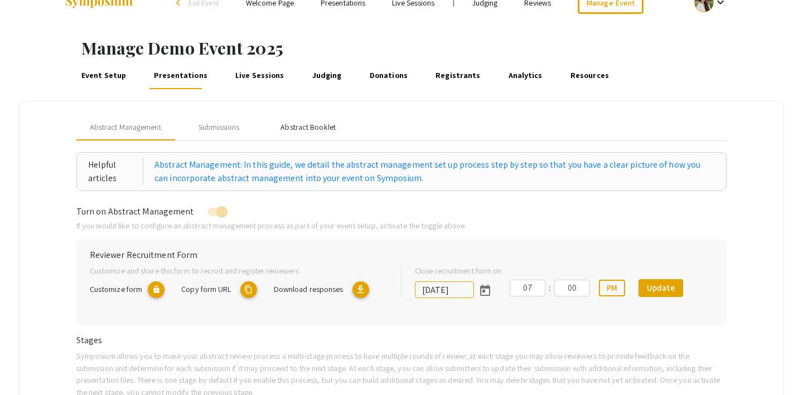
click at [298, 124] on div "Abstract Booklet" at bounding box center [308, 128] width 55 height 12
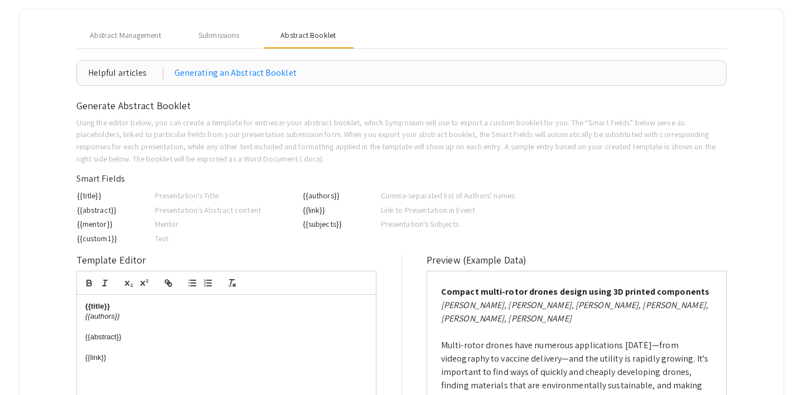
scroll to position [154, 0]
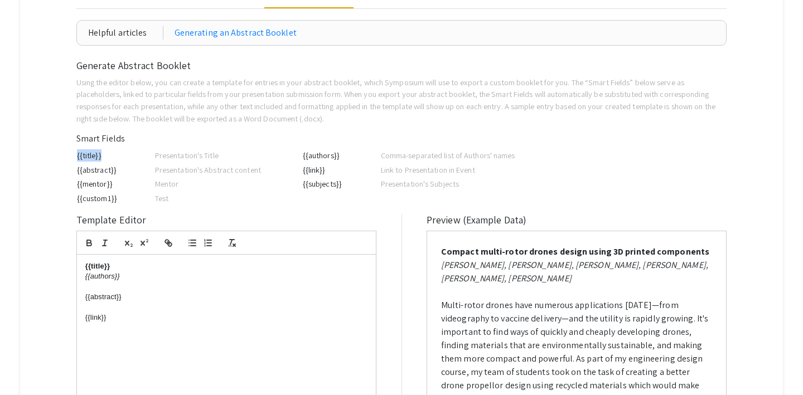
drag, startPoint x: 77, startPoint y: 151, endPoint x: 146, endPoint y: 161, distance: 69.8
click at [146, 161] on td "{{title}}" at bounding box center [115, 155] width 78 height 15
click at [303, 186] on td "{{subjects}}" at bounding box center [341, 184] width 78 height 15
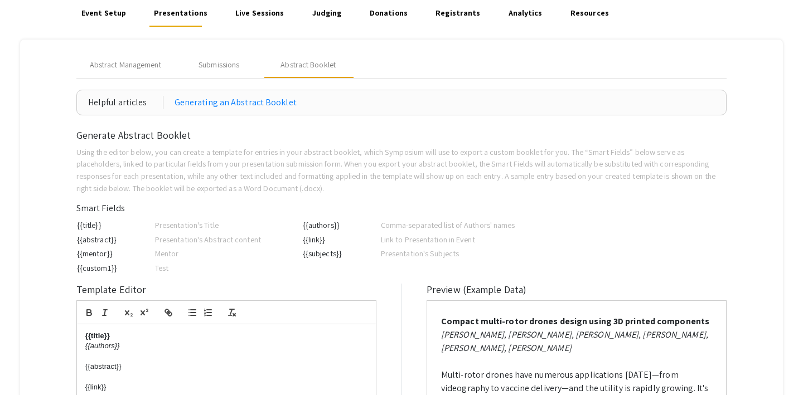
scroll to position [0, 0]
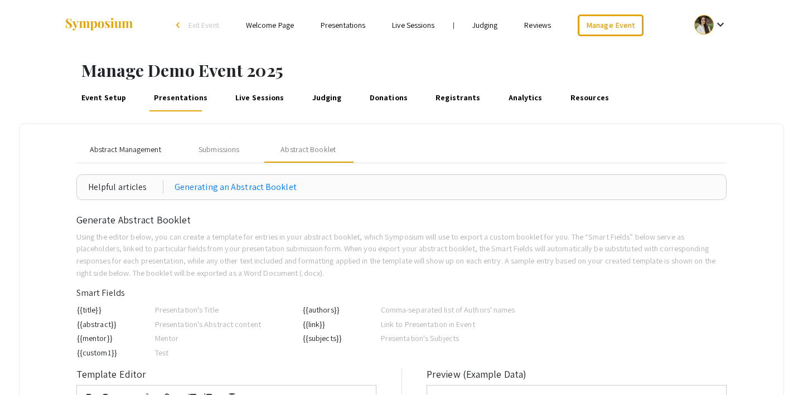
click at [138, 152] on span "Abstract Management" at bounding box center [125, 150] width 71 height 12
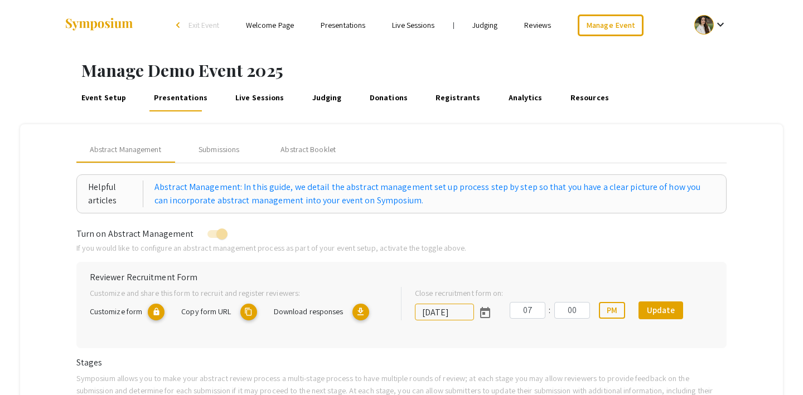
click at [252, 96] on link "Live Sessions" at bounding box center [260, 98] width 53 height 27
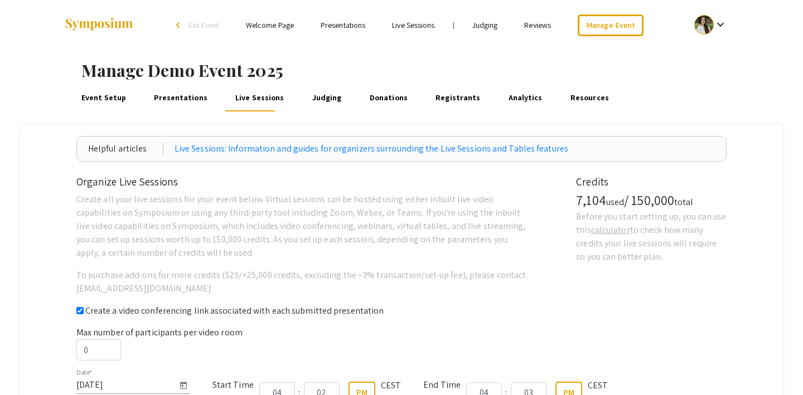
checkbox input "true"
click at [313, 99] on link "Judging" at bounding box center [326, 98] width 33 height 27
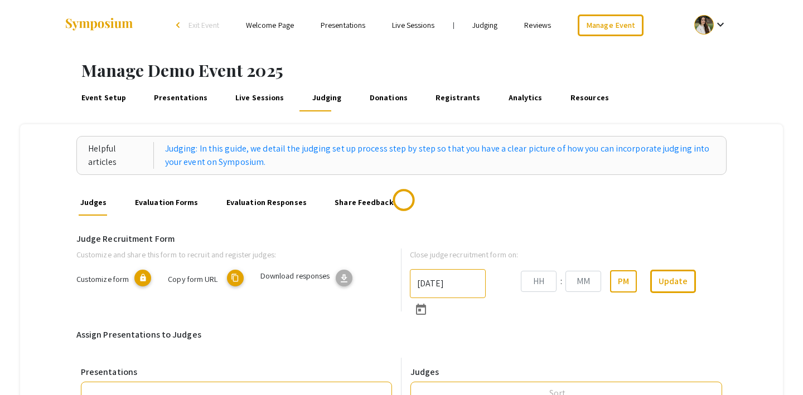
type input "8/31/2025"
type input "07"
type input "43"
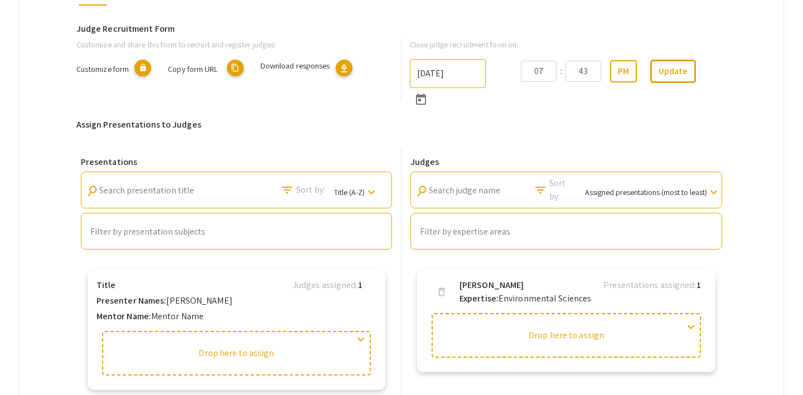
scroll to position [210, 0]
click at [353, 192] on span "Title (A-Z)" at bounding box center [349, 193] width 31 height 10
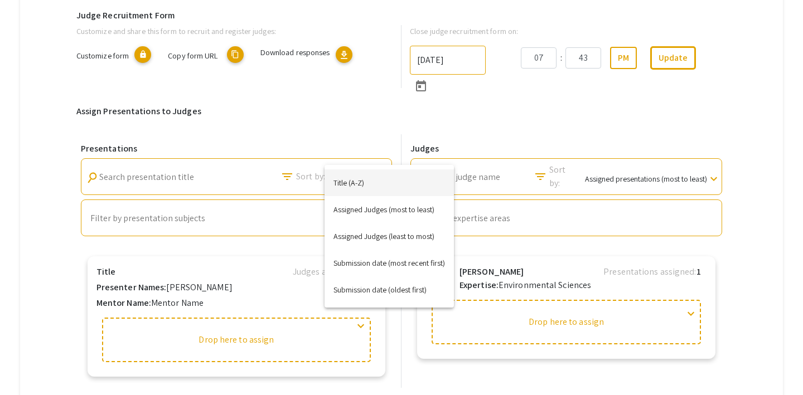
scroll to position [248, 0]
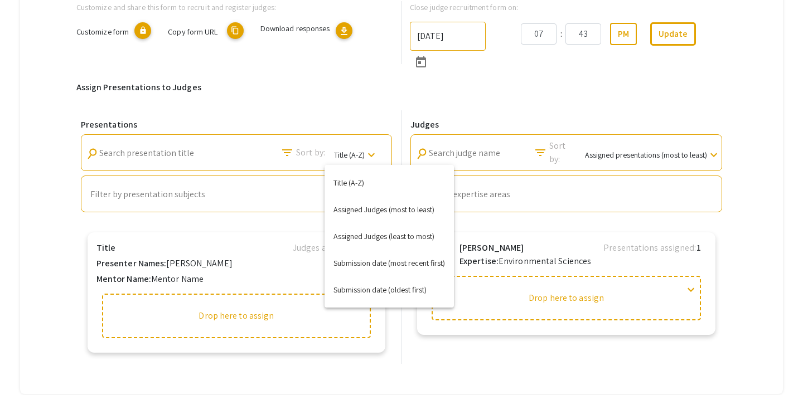
click at [600, 221] on div at bounding box center [401, 197] width 803 height 395
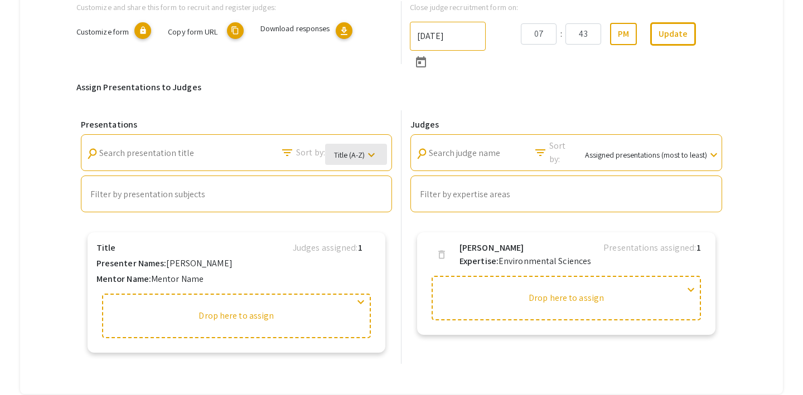
click at [351, 146] on span "Title (A-Z) keyboard_arrow_down" at bounding box center [356, 154] width 44 height 21
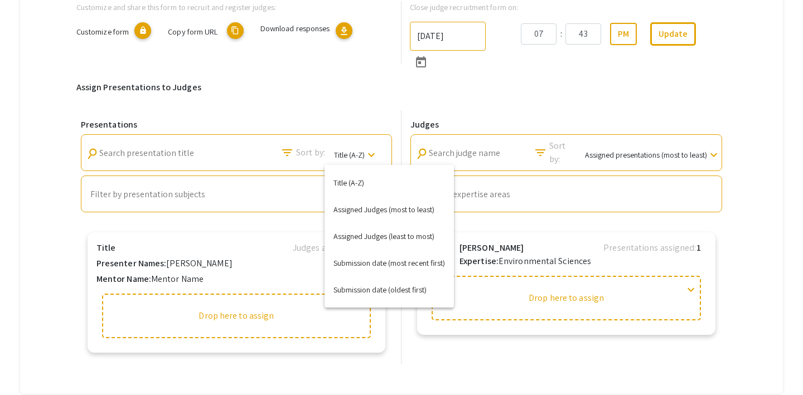
click at [351, 146] on div at bounding box center [401, 197] width 803 height 395
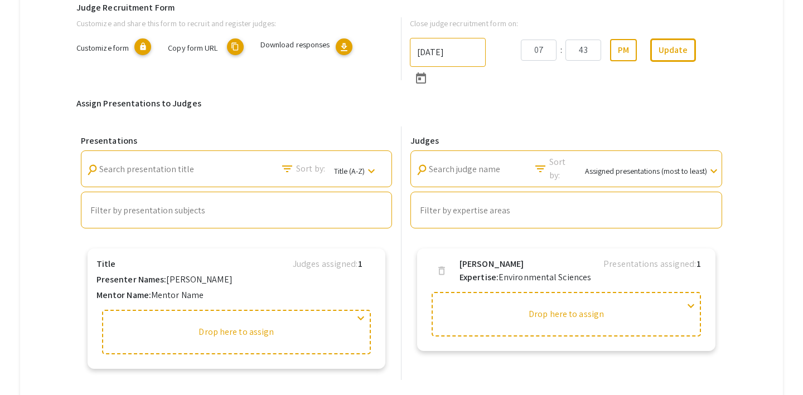
scroll to position [227, 0]
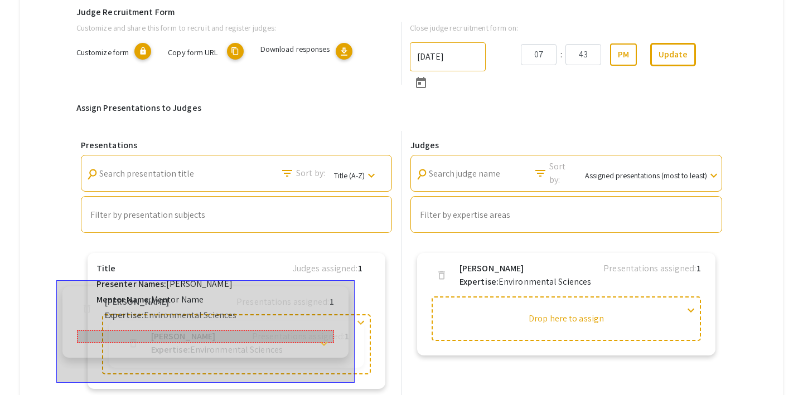
drag, startPoint x: 692, startPoint y: 307, endPoint x: 330, endPoint y: 335, distance: 363.5
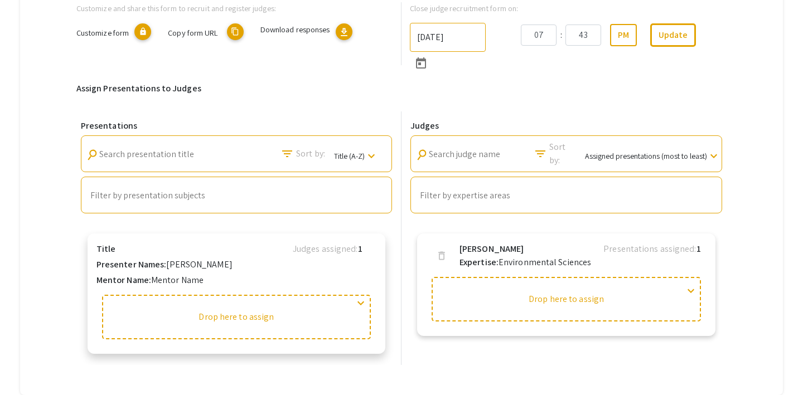
scroll to position [244, 0]
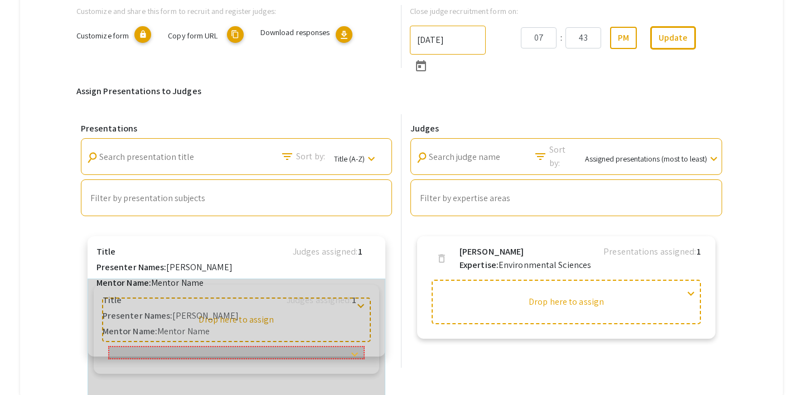
drag, startPoint x: 255, startPoint y: 282, endPoint x: 256, endPoint y: 325, distance: 43.5
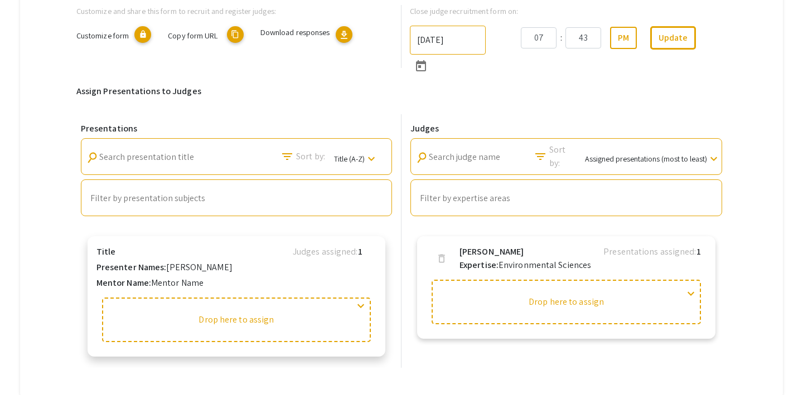
scroll to position [288, 0]
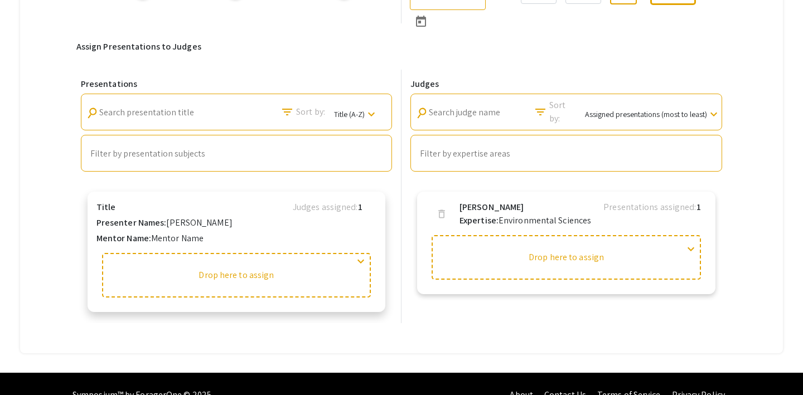
click at [362, 268] on div "expand_more" at bounding box center [360, 263] width 13 height 17
click at [363, 260] on span "expand_more" at bounding box center [360, 261] width 13 height 13
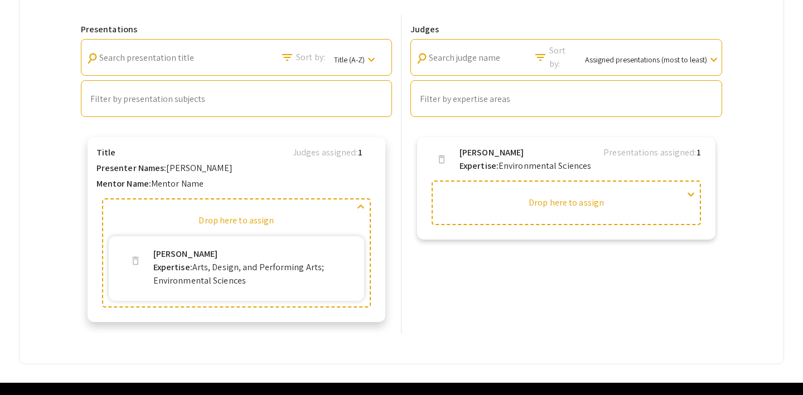
scroll to position [348, 0]
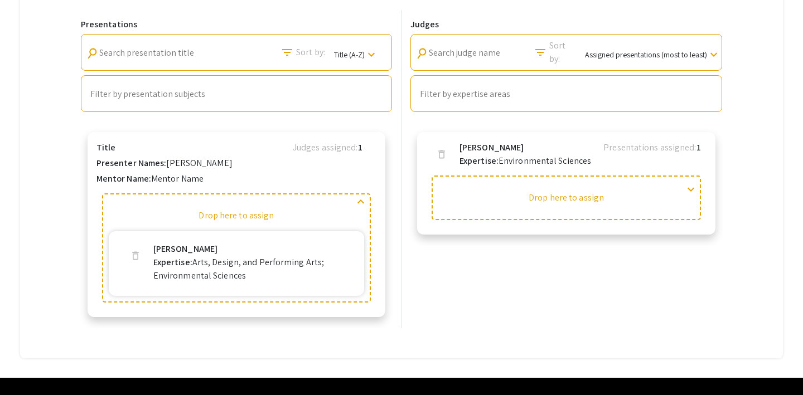
click at [693, 187] on span "expand_more" at bounding box center [690, 189] width 13 height 13
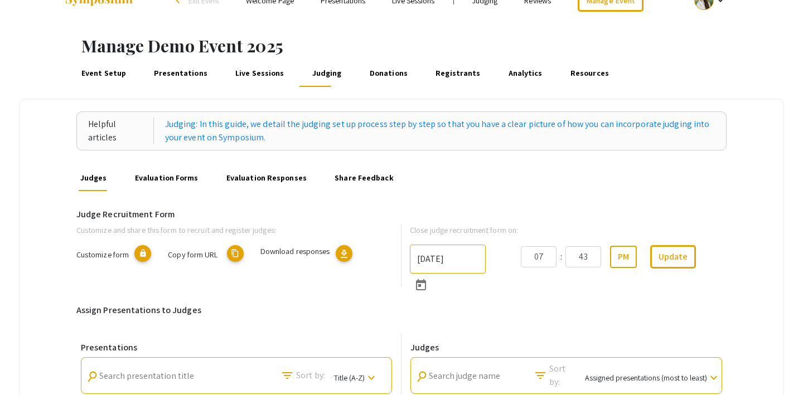
scroll to position [0, 0]
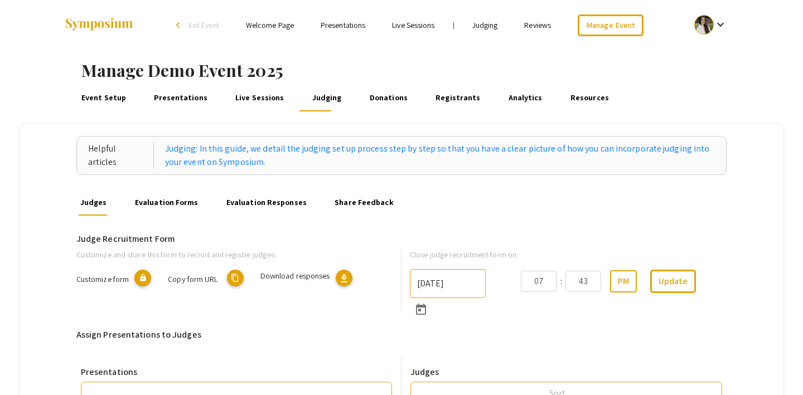
click at [480, 22] on link "Judging" at bounding box center [485, 25] width 26 height 10
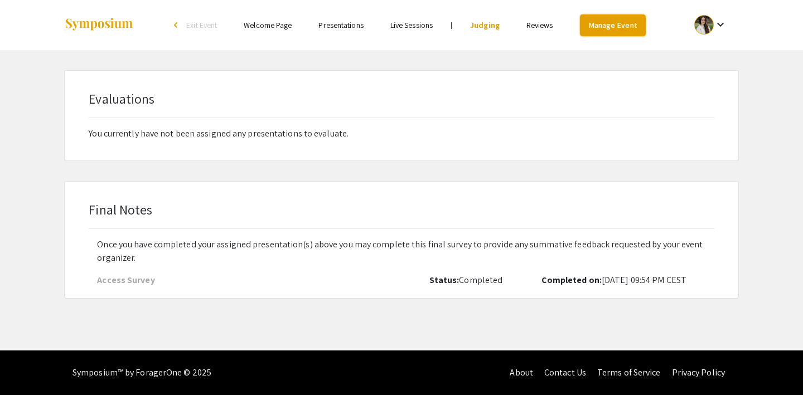
click at [587, 22] on link "Manage Event" at bounding box center [613, 26] width 66 height 22
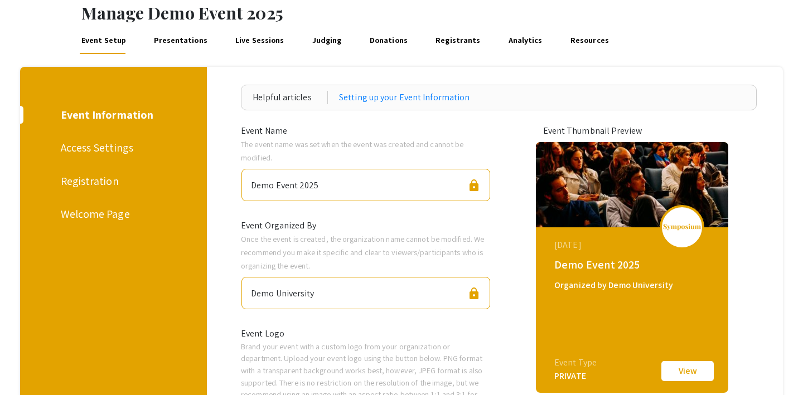
scroll to position [65, 0]
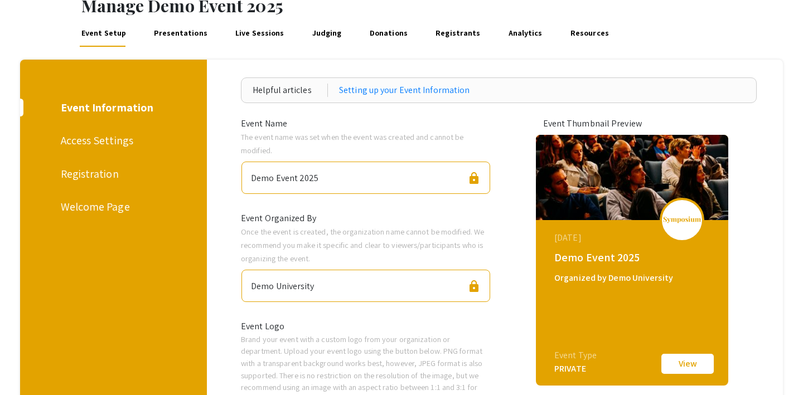
click at [316, 33] on link "Judging" at bounding box center [326, 33] width 33 height 27
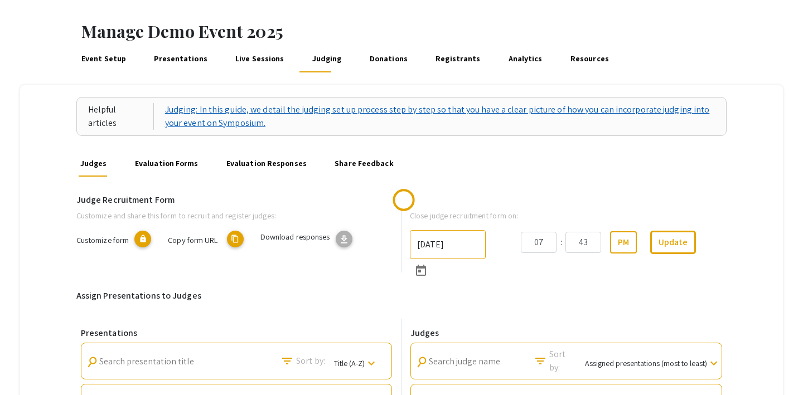
scroll to position [90, 0]
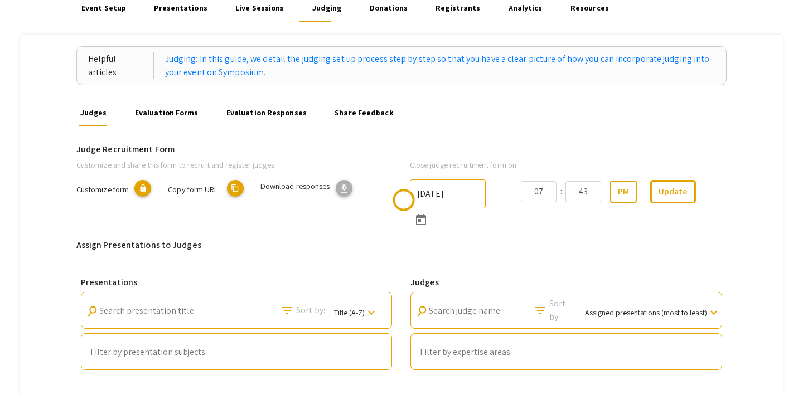
click at [176, 114] on link "Evaluation Forms" at bounding box center [166, 112] width 67 height 27
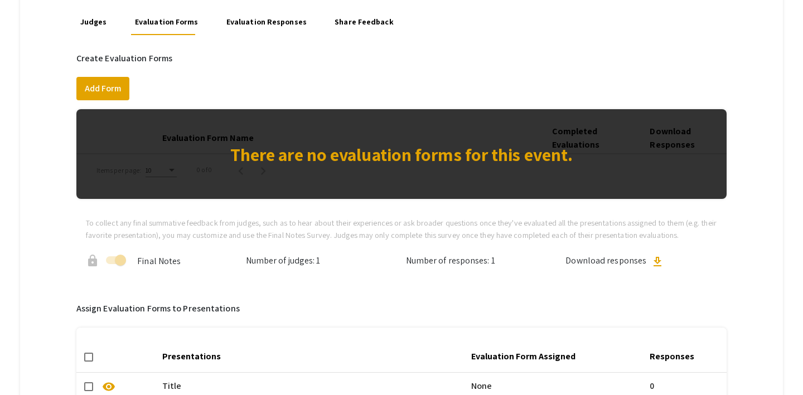
scroll to position [192, 0]
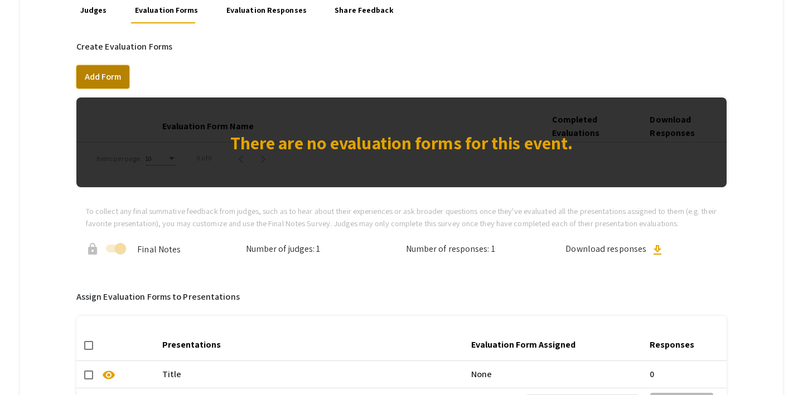
click at [91, 77] on button "Add Form" at bounding box center [102, 76] width 53 height 23
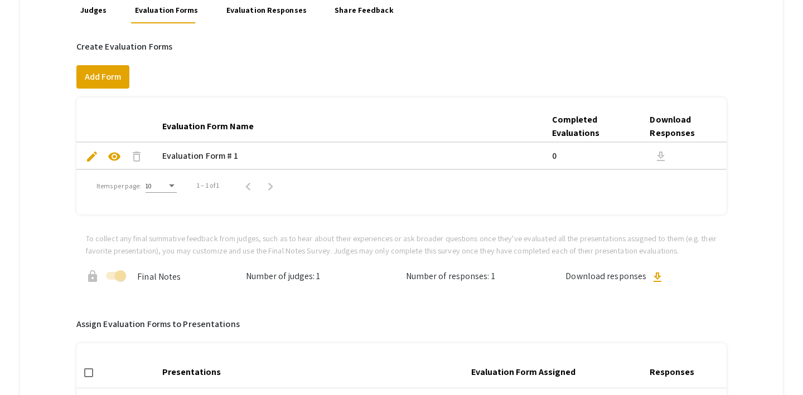
click at [93, 155] on span "edit" at bounding box center [91, 156] width 13 height 13
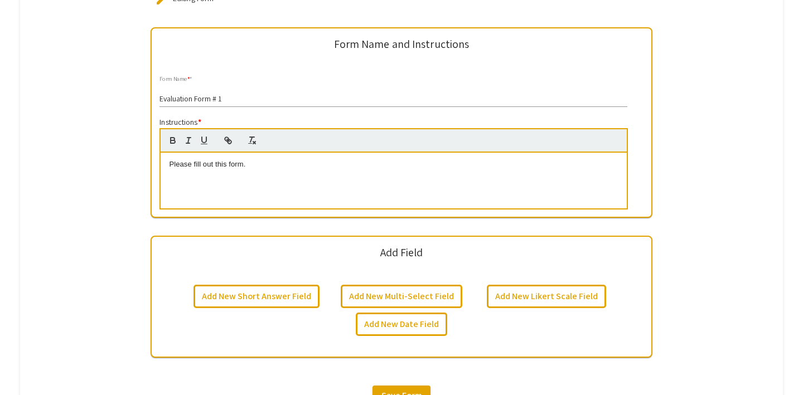
scroll to position [340, 0]
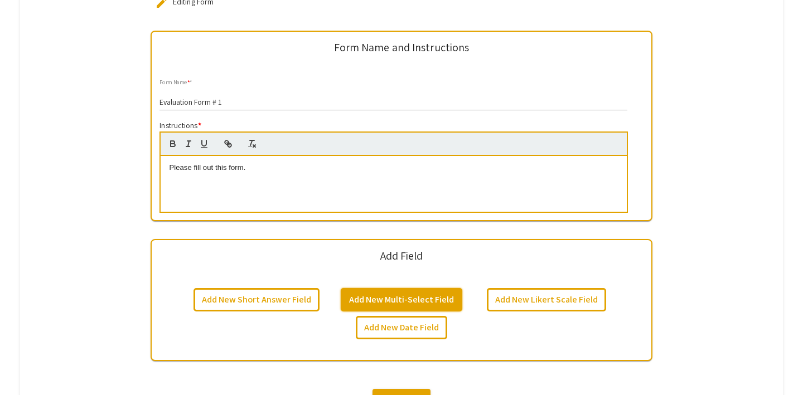
click at [433, 302] on button "Add New Multi-Select Field" at bounding box center [402, 299] width 122 height 23
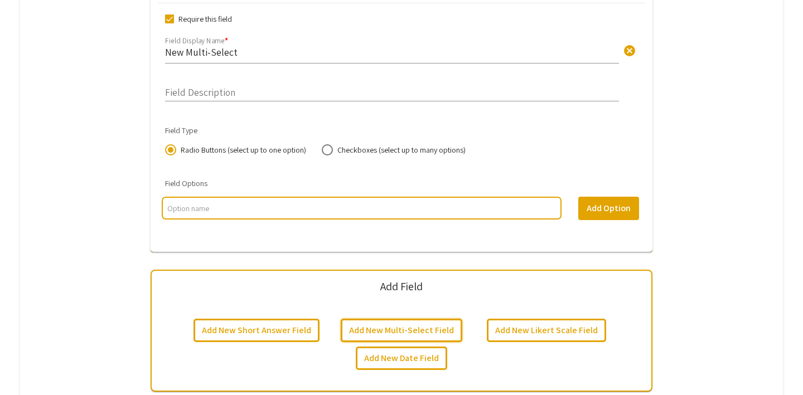
scroll to position [664, 0]
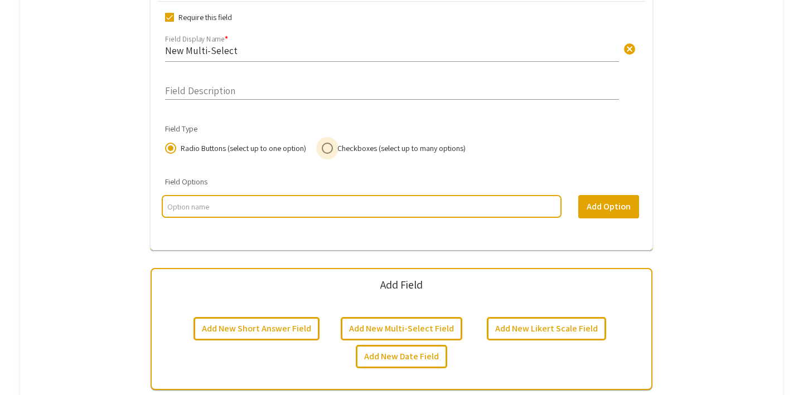
click at [326, 149] on span at bounding box center [327, 148] width 11 height 11
click at [326, 149] on input "Checkboxes (select up to many options)" at bounding box center [327, 148] width 11 height 11
radio input "true"
click at [177, 147] on span "Radio Buttons (select up to one option)" at bounding box center [241, 148] width 130 height 11
click at [176, 147] on input "Radio Buttons (select up to one option)" at bounding box center [170, 148] width 11 height 11
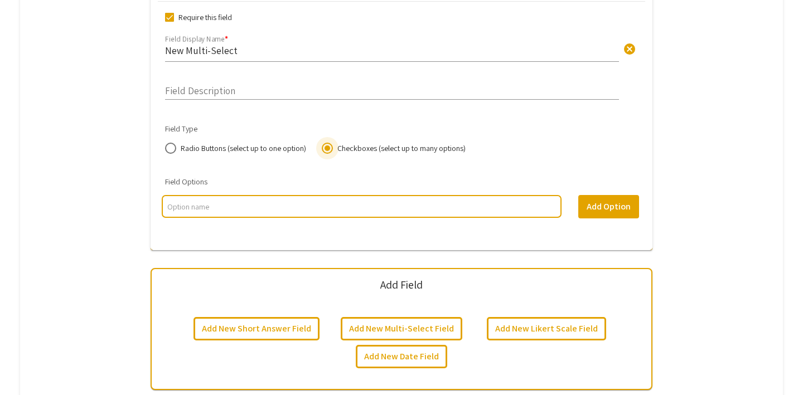
radio input "true"
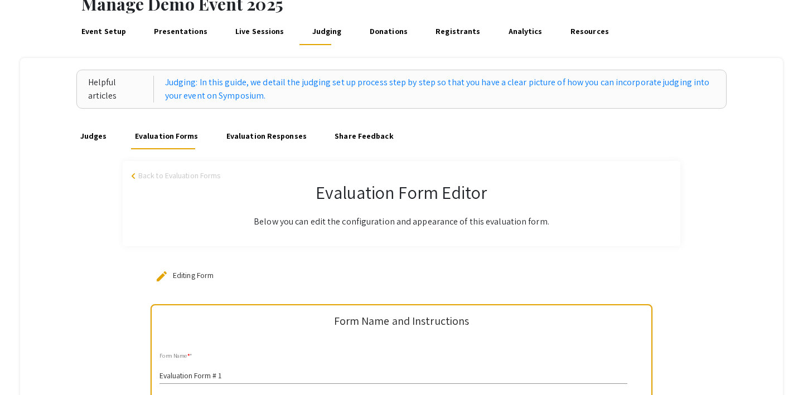
scroll to position [65, 0]
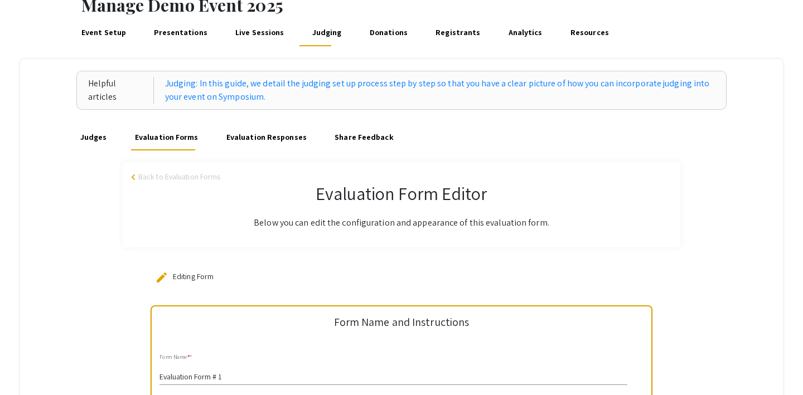
click at [352, 141] on link "Share Feedback" at bounding box center [364, 137] width 63 height 27
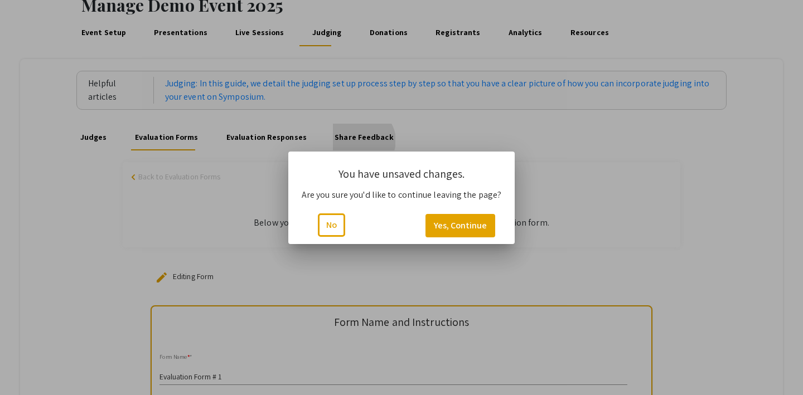
scroll to position [0, 0]
click at [443, 228] on button "Yes, Continue" at bounding box center [461, 225] width 70 height 23
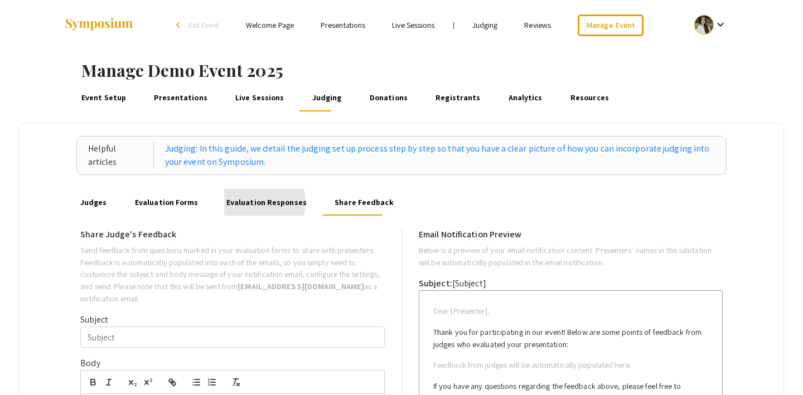
click at [248, 202] on link "Evaluation Responses" at bounding box center [266, 202] width 84 height 27
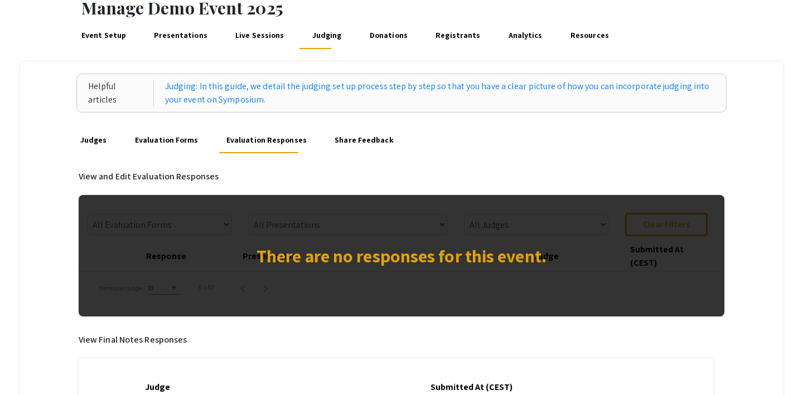
scroll to position [65, 0]
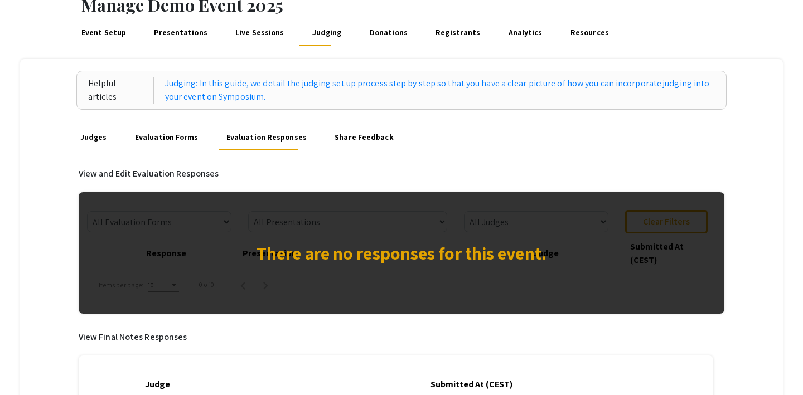
click at [181, 28] on link "Presentations" at bounding box center [180, 33] width 57 height 27
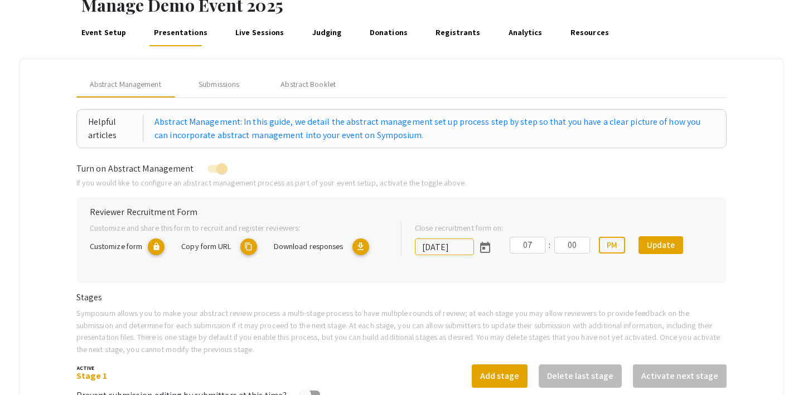
scroll to position [88, 0]
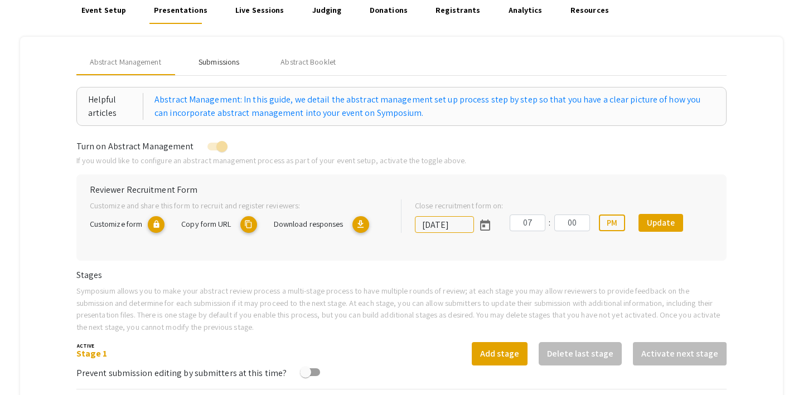
click at [234, 60] on div "Submissions" at bounding box center [219, 62] width 41 height 12
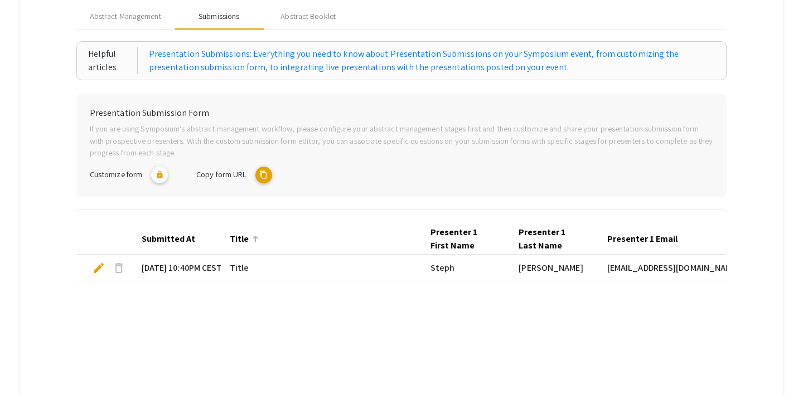
scroll to position [0, 0]
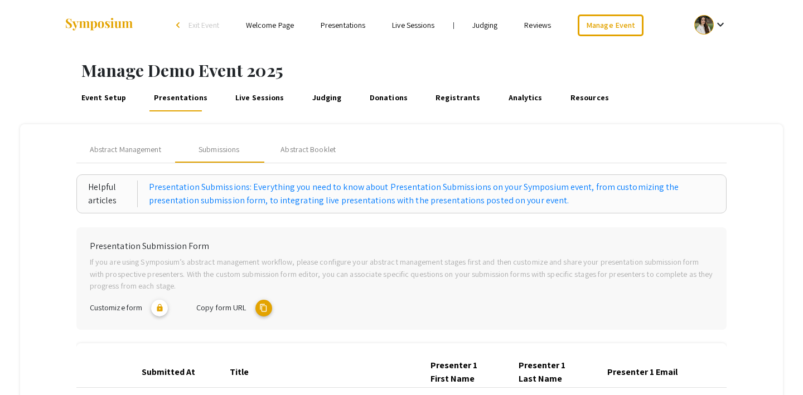
click at [315, 96] on link "Judging" at bounding box center [326, 98] width 33 height 27
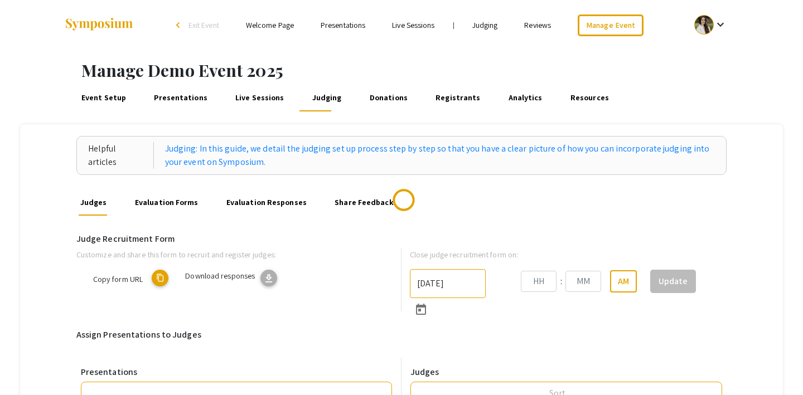
type input "8/31/2025"
type input "07"
type input "43"
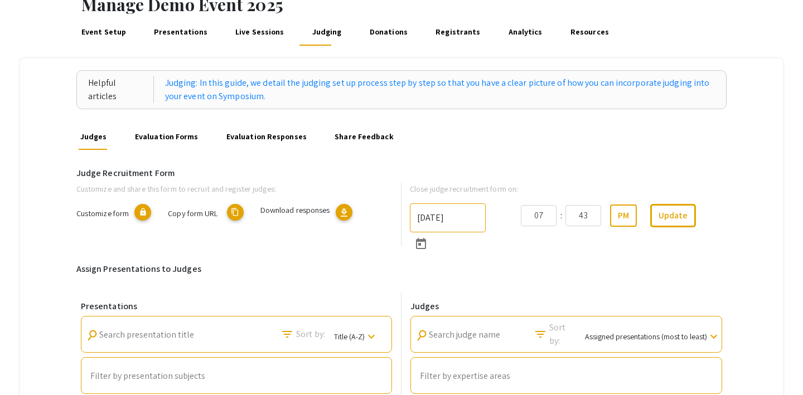
scroll to position [100, 0]
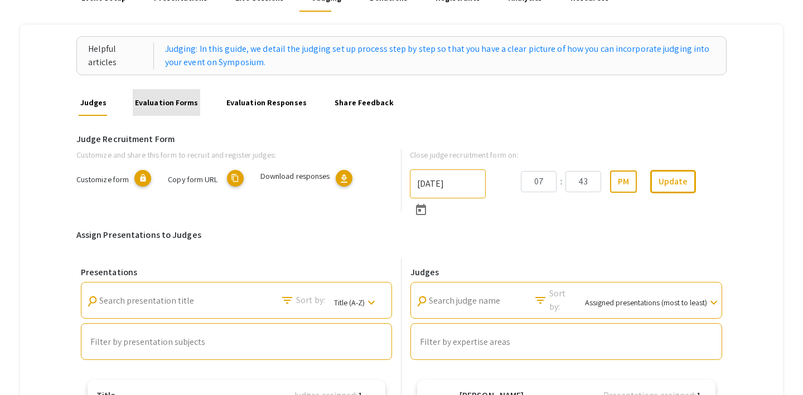
click at [175, 105] on link "Evaluation Forms" at bounding box center [166, 102] width 67 height 27
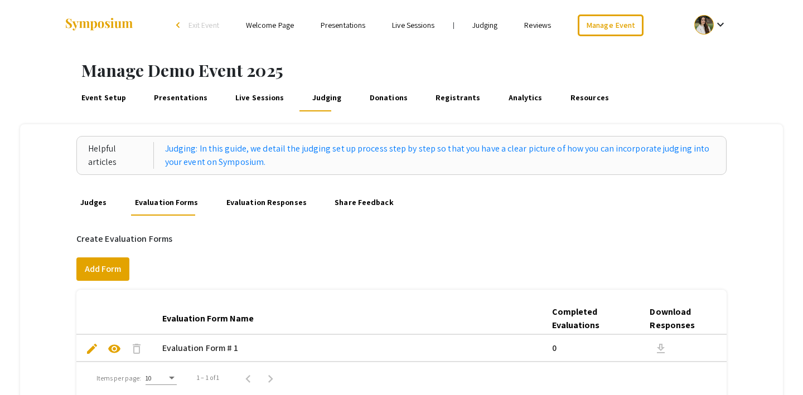
click at [255, 202] on link "Evaluation Responses" at bounding box center [266, 202] width 84 height 27
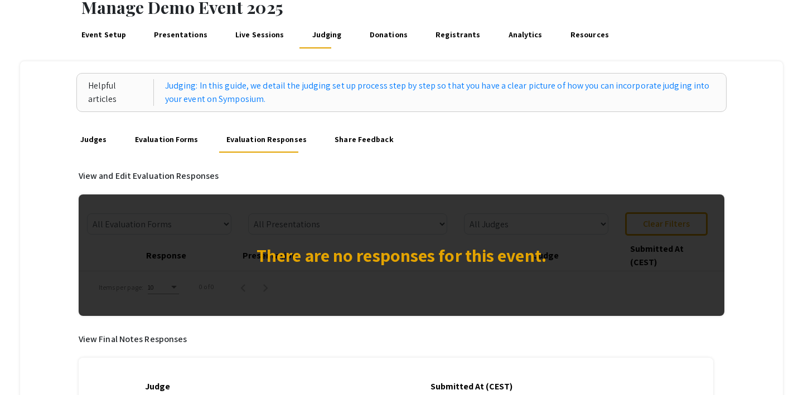
scroll to position [64, 0]
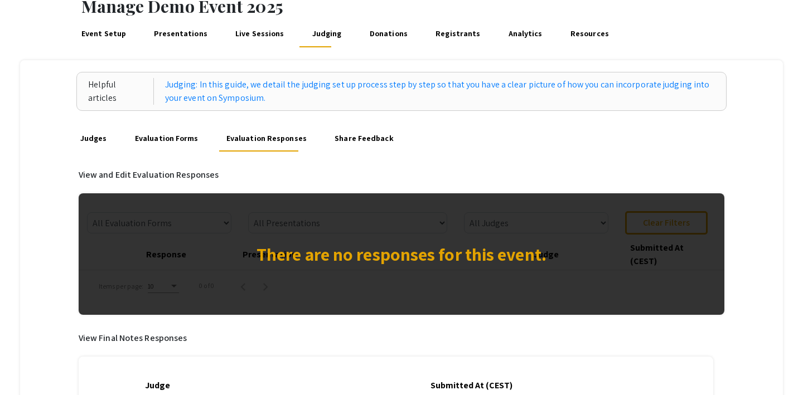
click at [171, 36] on link "Presentations" at bounding box center [180, 34] width 57 height 27
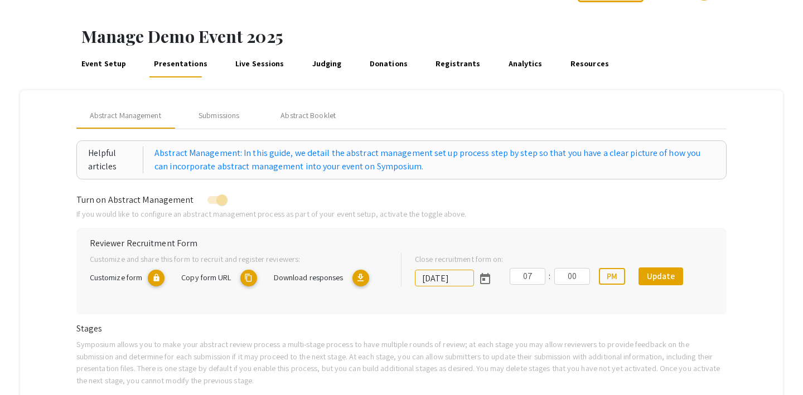
scroll to position [44, 0]
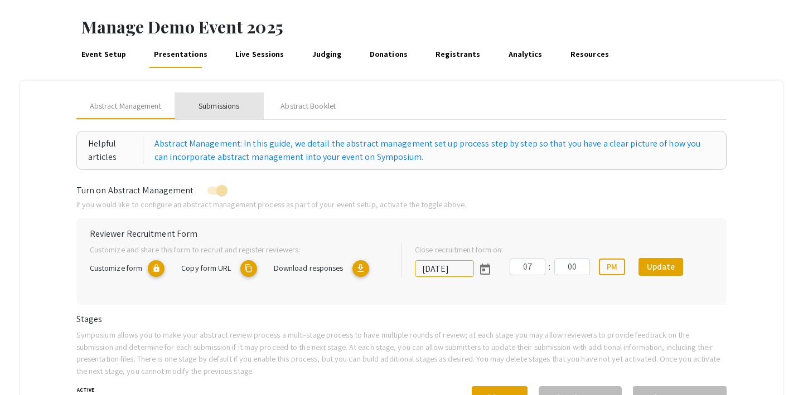
click at [223, 105] on div "Submissions" at bounding box center [219, 106] width 41 height 12
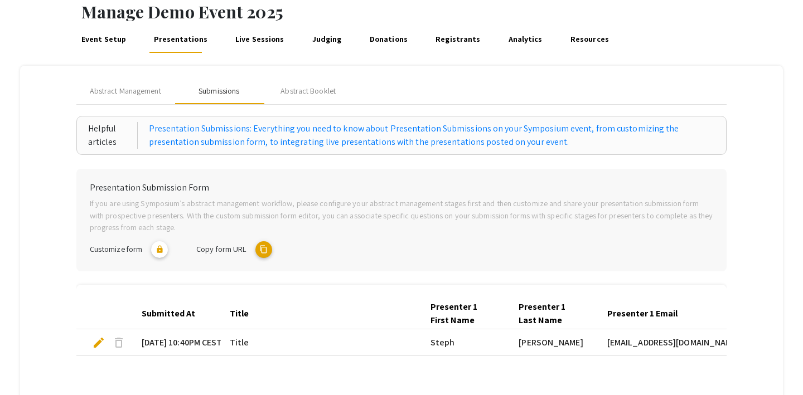
scroll to position [59, 0]
click at [320, 39] on link "Judging" at bounding box center [326, 39] width 33 height 27
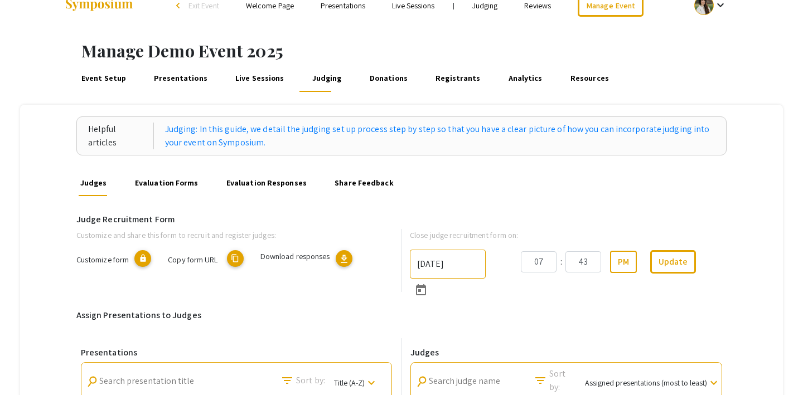
scroll to position [28, 0]
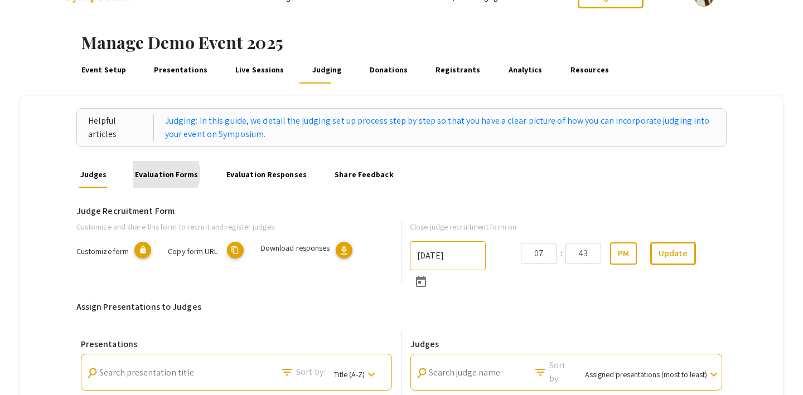
click at [157, 173] on link "Evaluation Forms" at bounding box center [166, 174] width 67 height 27
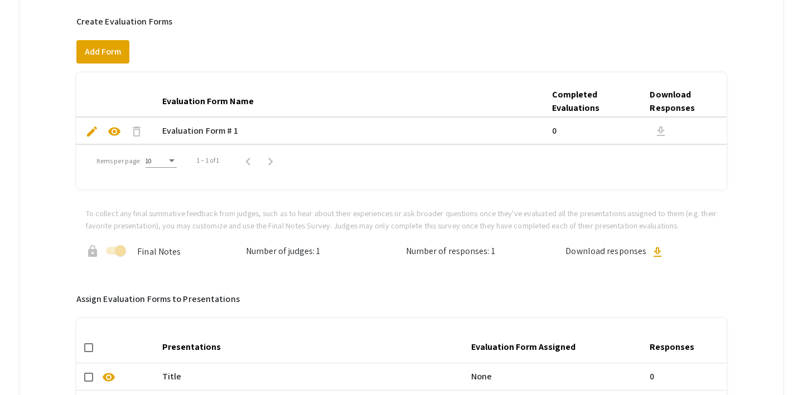
scroll to position [230, 0]
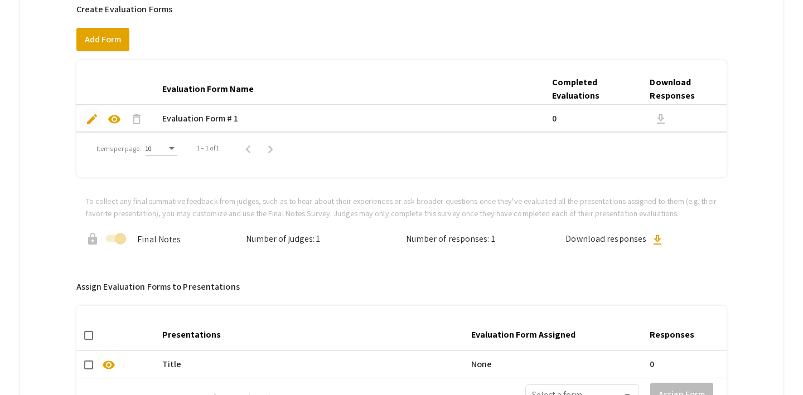
click at [90, 120] on span "edit" at bounding box center [91, 119] width 13 height 13
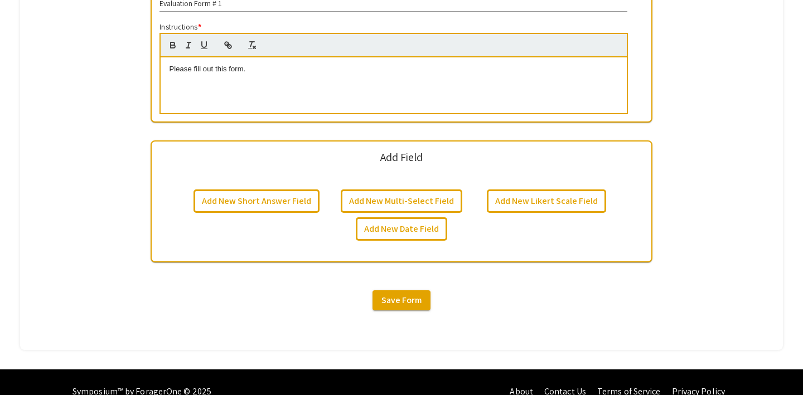
scroll to position [437, 0]
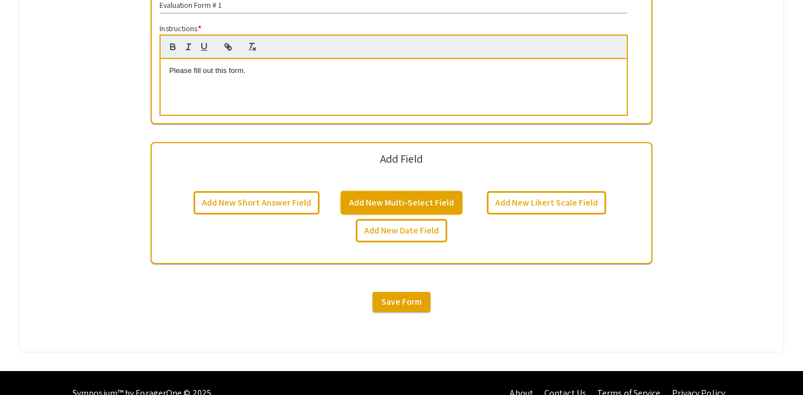
click at [359, 206] on button "Add New Multi-Select Field" at bounding box center [402, 202] width 122 height 23
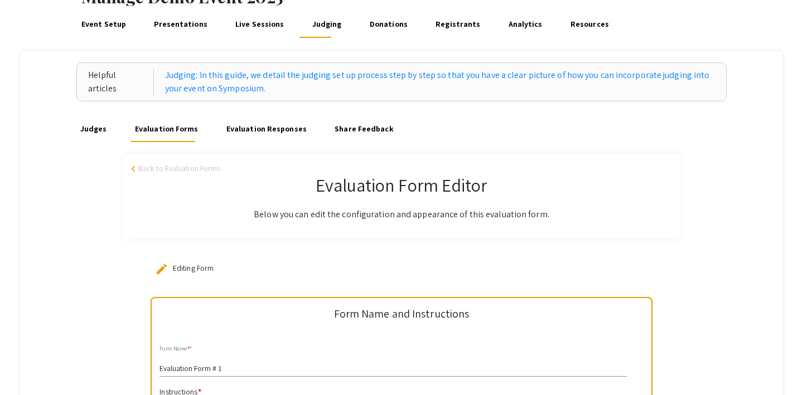
scroll to position [66, 0]
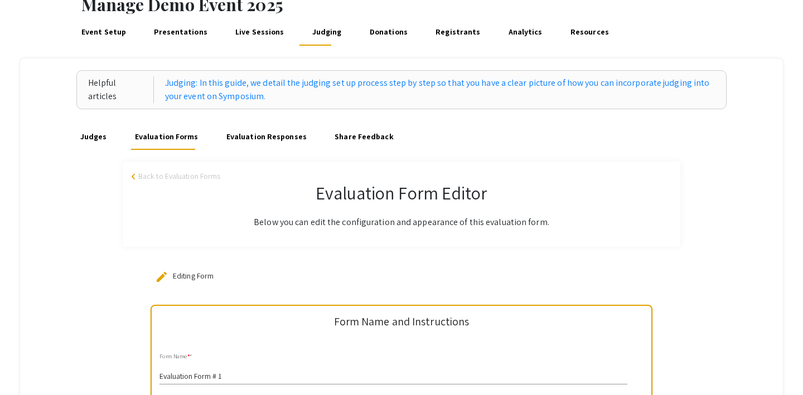
click at [84, 139] on link "Judges" at bounding box center [93, 136] width 31 height 27
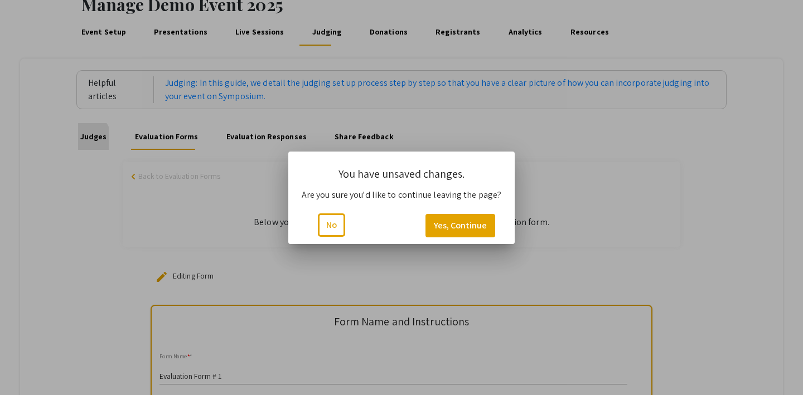
scroll to position [0, 0]
click at [463, 221] on button "Yes, Continue" at bounding box center [461, 225] width 70 height 23
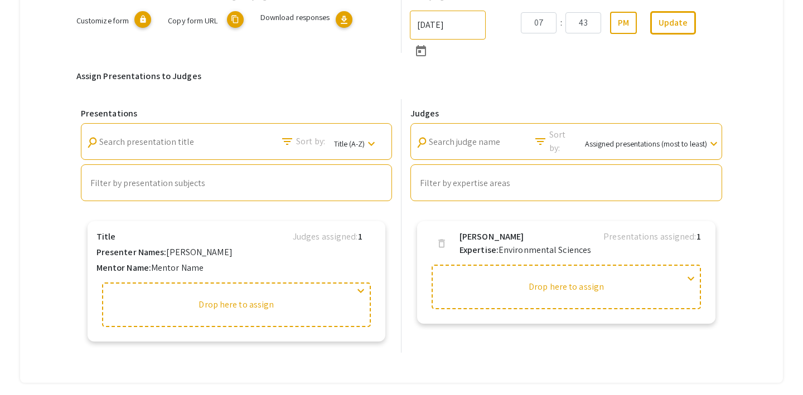
scroll to position [257, 0]
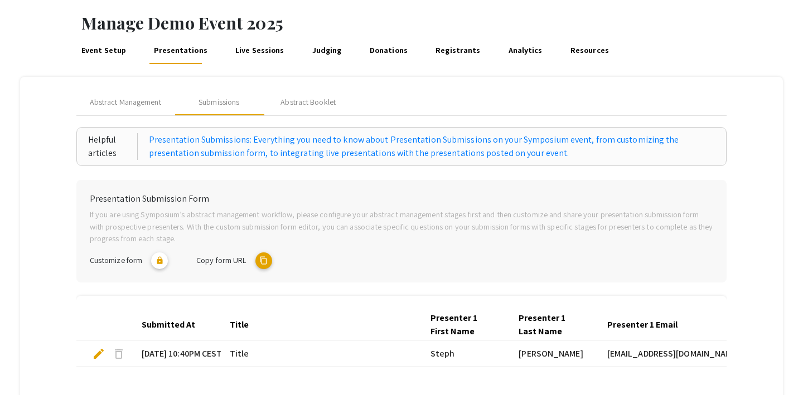
scroll to position [62, 0]
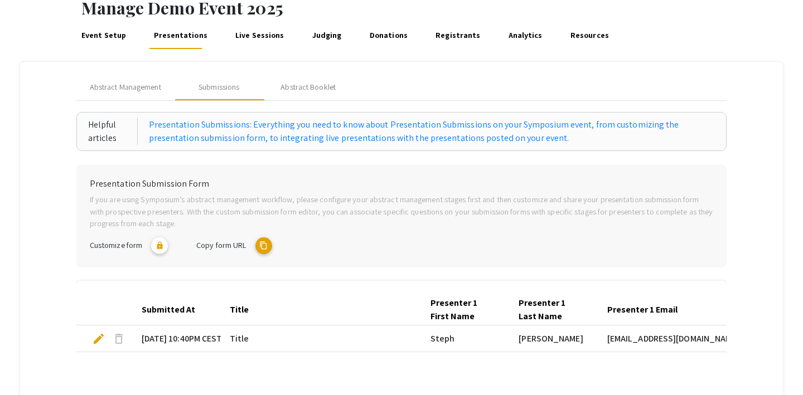
click at [320, 32] on link "Judging" at bounding box center [326, 35] width 33 height 27
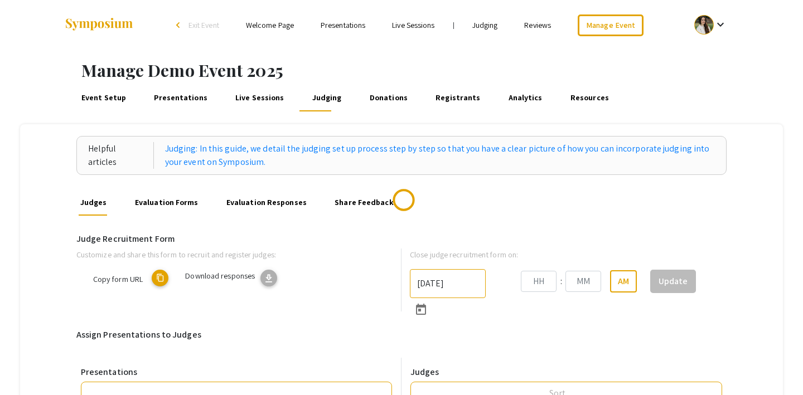
type input "8/31/2025"
type input "07"
type input "43"
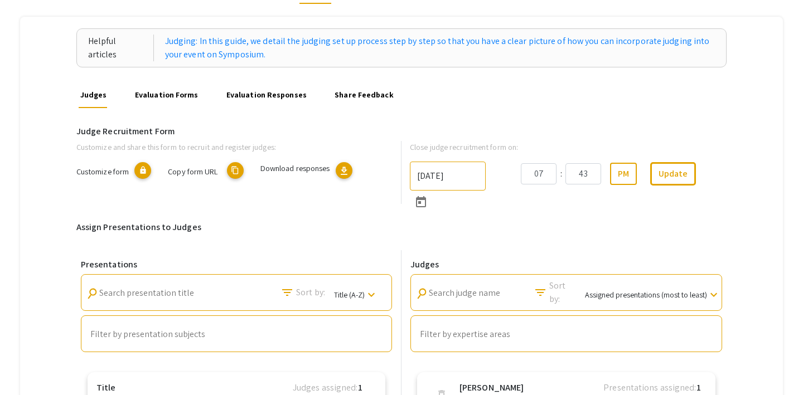
scroll to position [107, 0]
click at [172, 95] on link "Evaluation Forms" at bounding box center [166, 95] width 67 height 27
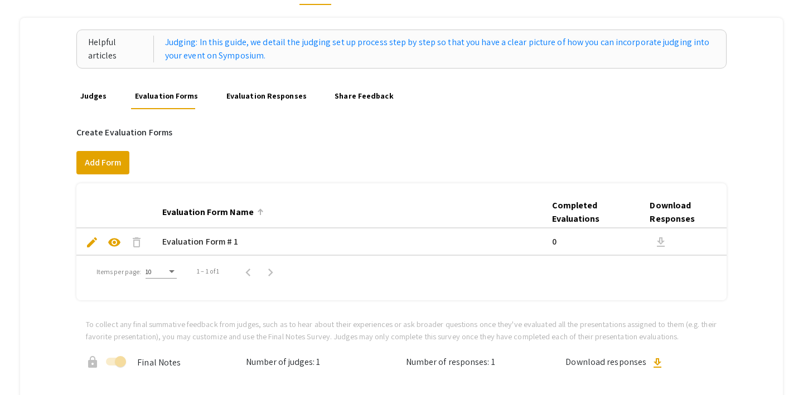
scroll to position [114, 0]
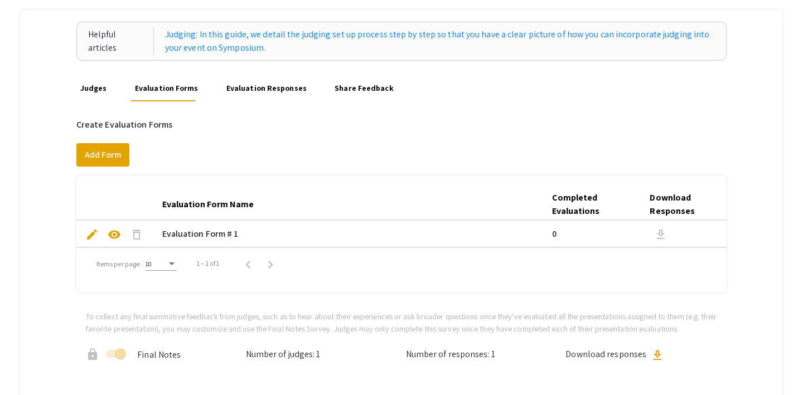
click at [91, 232] on span "edit" at bounding box center [91, 234] width 13 height 13
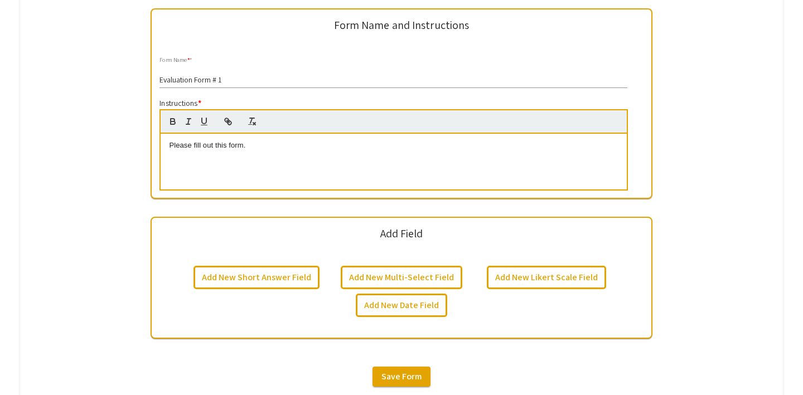
scroll to position [362, 0]
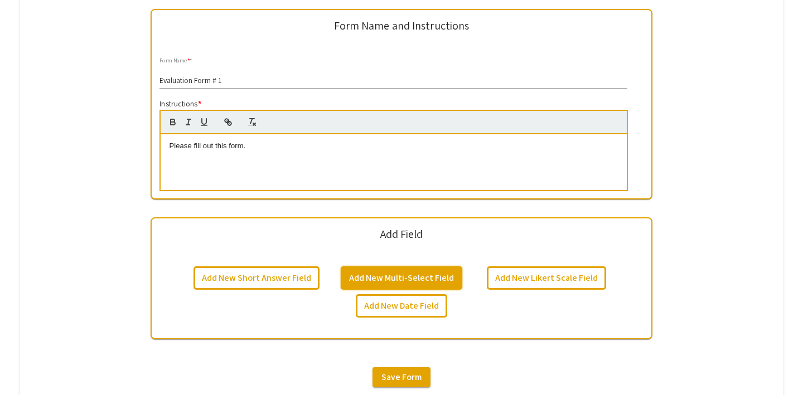
click at [389, 274] on button "Add New Multi-Select Field" at bounding box center [402, 278] width 122 height 23
